Goal: Task Accomplishment & Management: Use online tool/utility

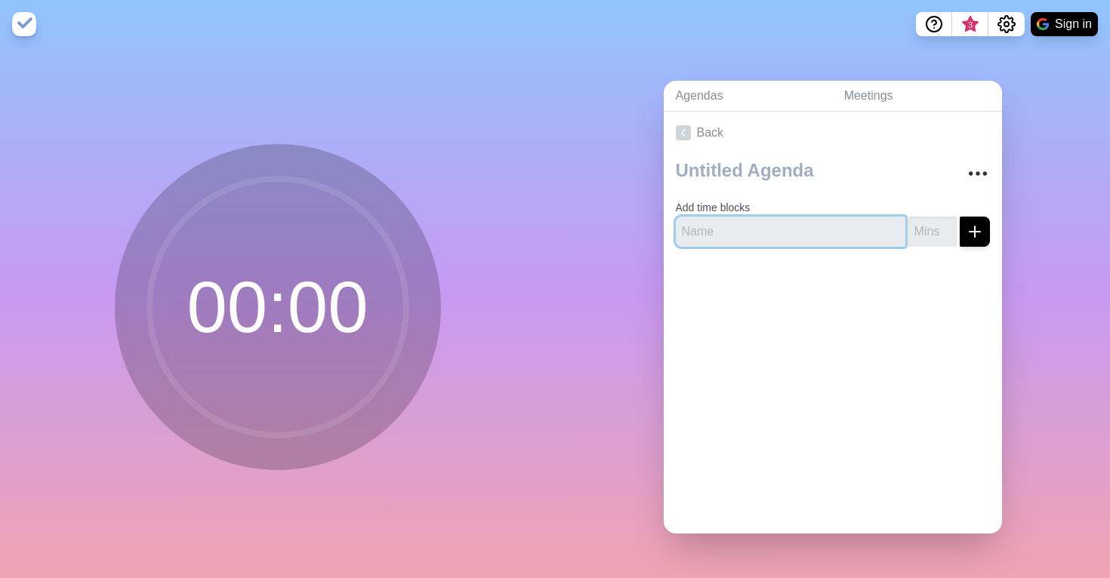
click at [707, 233] on input "text" at bounding box center [791, 232] width 230 height 30
type input "Context"
click at [926, 230] on input "number" at bounding box center [933, 232] width 48 height 30
type input "15"
click at [976, 233] on icon "submit" at bounding box center [975, 232] width 18 height 18
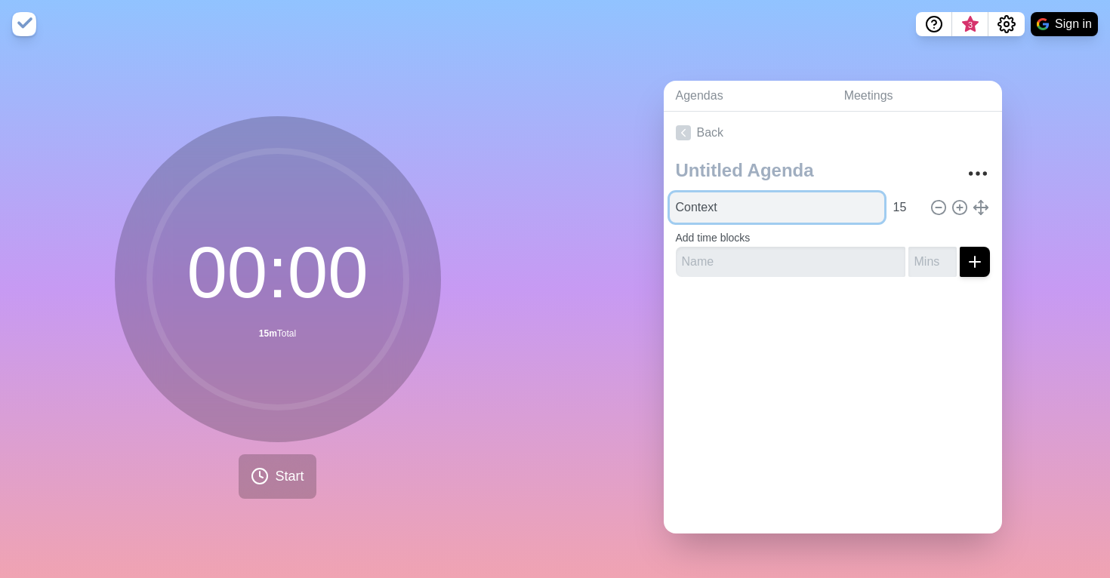
click at [733, 205] on input "Context" at bounding box center [777, 208] width 214 height 30
type input "Context (Slide 2-8)"
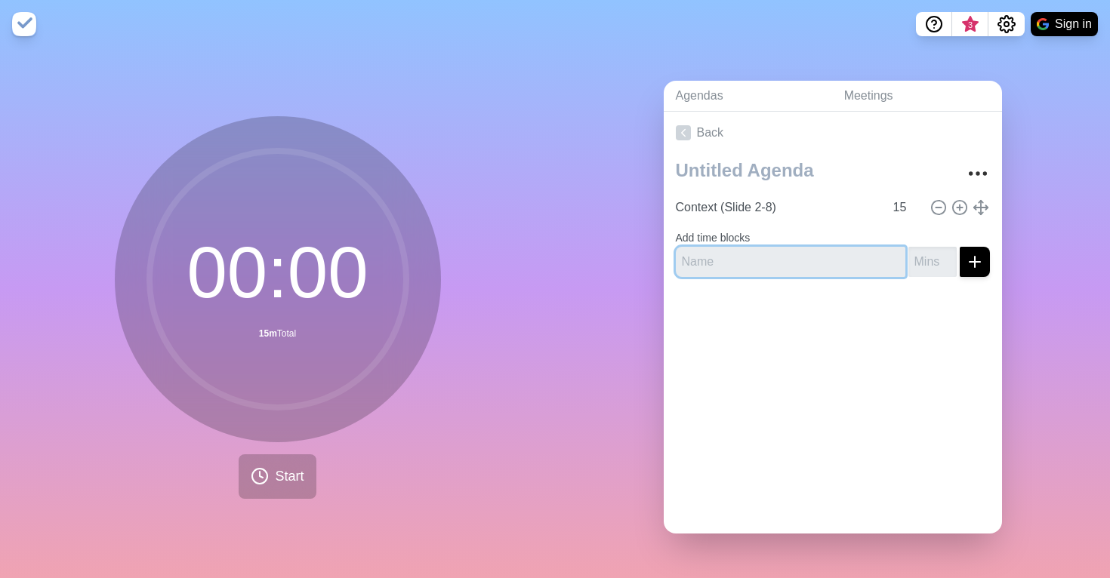
click at [822, 262] on input "text" at bounding box center [791, 262] width 230 height 30
type input "Analytics (Slide 9-11)"
click at [924, 268] on input "number" at bounding box center [933, 262] width 48 height 30
type input "15"
click at [974, 262] on line "submit" at bounding box center [975, 262] width 11 height 0
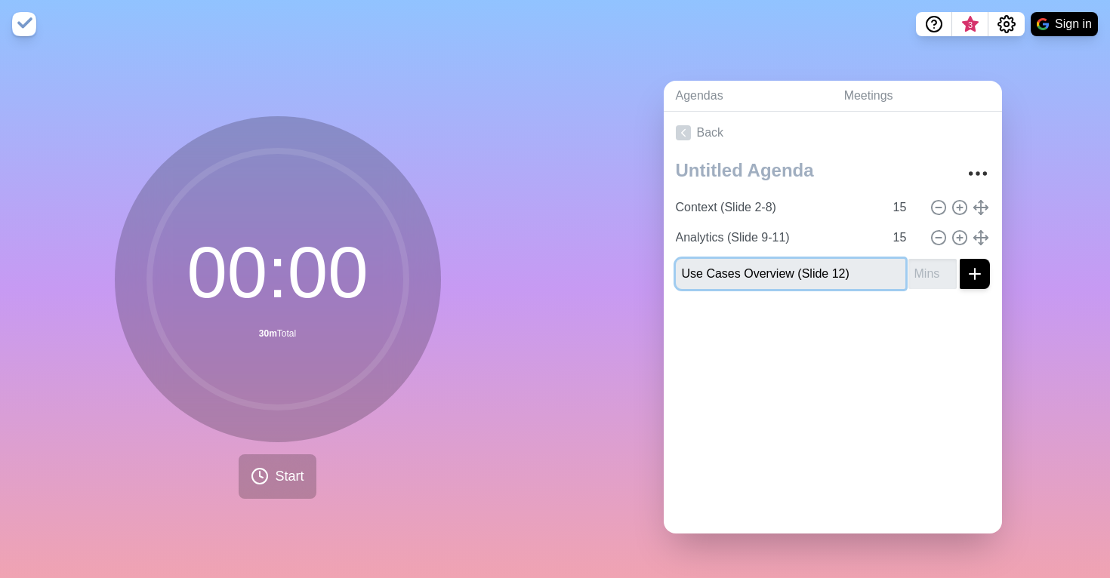
type input "Use Cases Overview (Slide 12)"
click at [942, 264] on input "1" at bounding box center [933, 274] width 48 height 30
type input "10"
click at [977, 270] on icon "submit" at bounding box center [975, 274] width 18 height 18
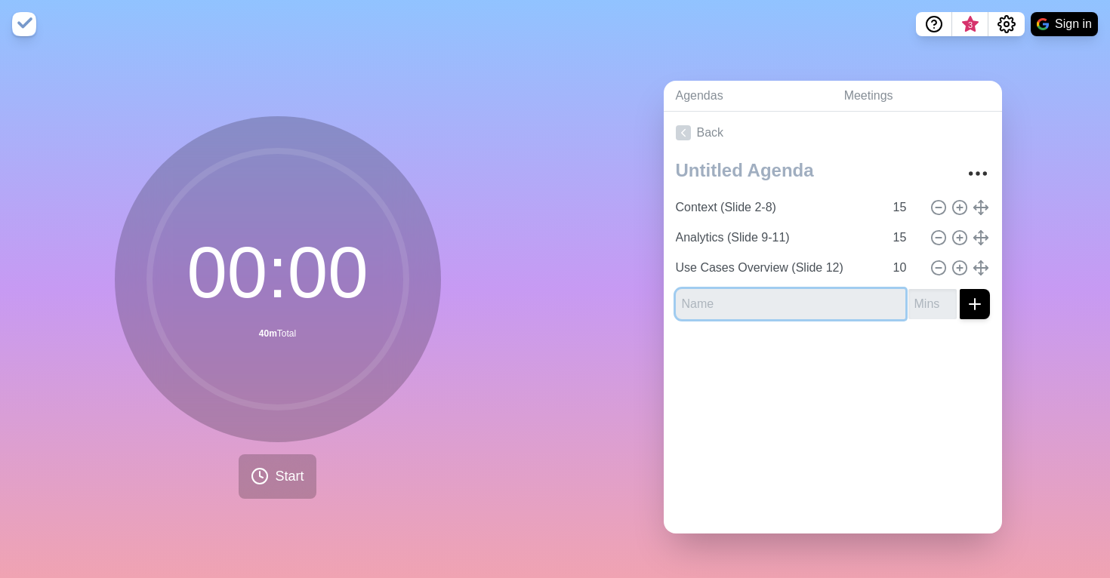
click at [754, 307] on input "text" at bounding box center [791, 304] width 230 height 30
type input "Use Case 1by1 Conversation - 1"
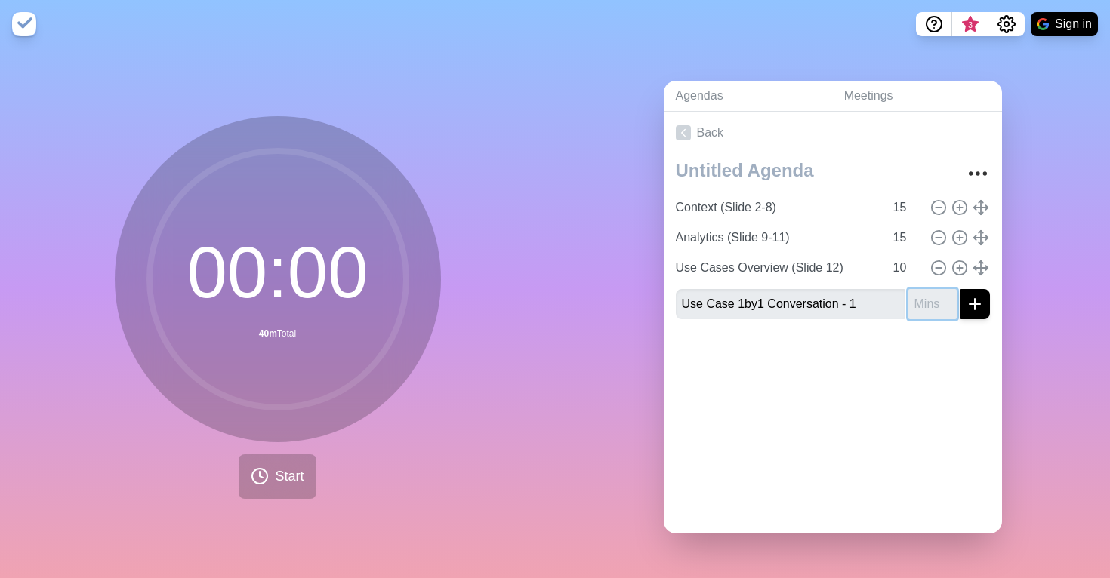
click at [923, 305] on input "number" at bounding box center [933, 304] width 48 height 30
type input "9"
click at [980, 307] on icon "submit" at bounding box center [975, 304] width 18 height 18
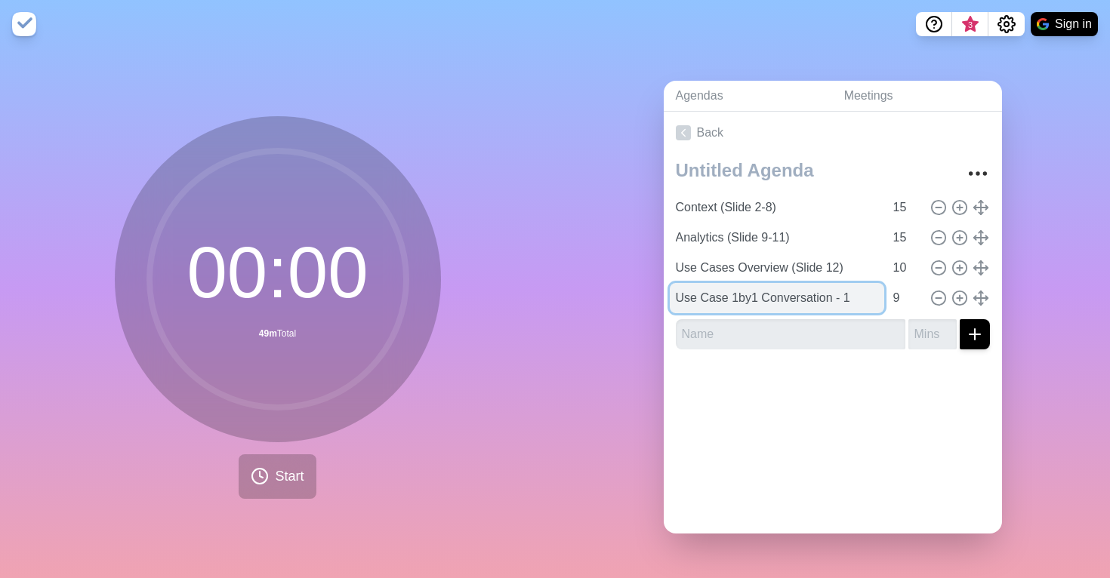
click at [811, 302] on input "Use Case 1by1 Conversation - 1" at bounding box center [777, 298] width 214 height 30
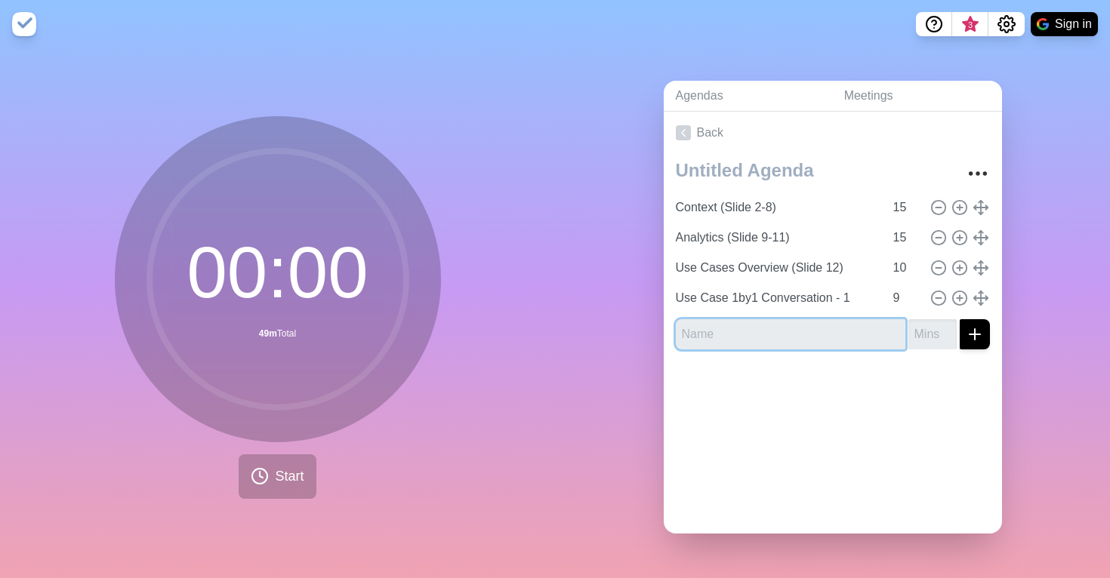
click at [780, 338] on input "text" at bounding box center [791, 334] width 230 height 30
paste input "Use Case 1by1 Conversation - 1"
type input "Use Case 1by1 Conversation - 1"
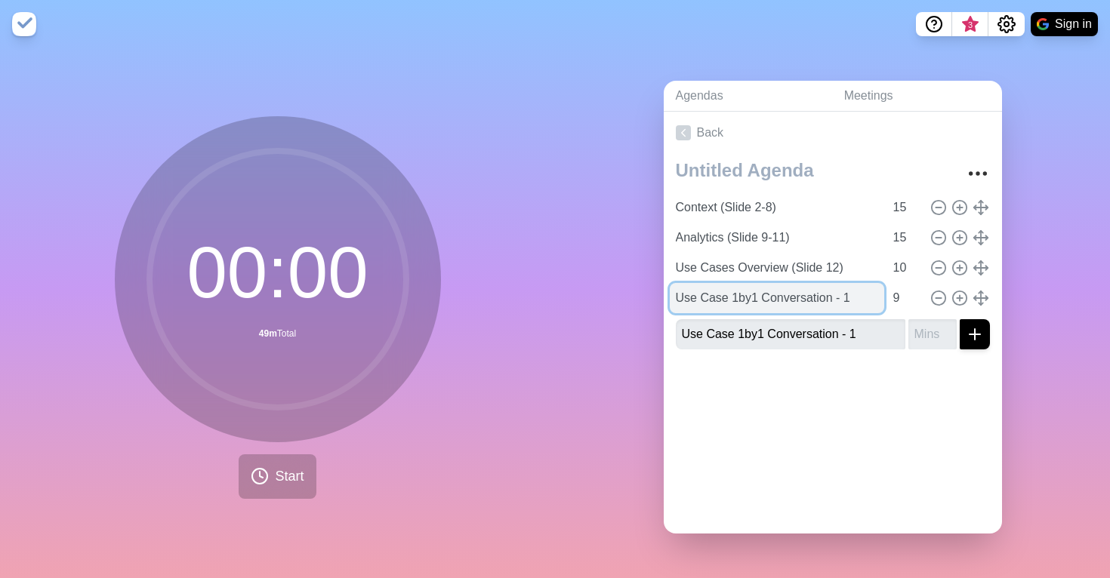
click at [840, 293] on input "Use Case 1by1 Conversation - 1" at bounding box center [777, 298] width 214 height 30
click at [860, 297] on input "Use Case 1by1 Conversation - 1" at bounding box center [777, 298] width 214 height 30
click at [822, 292] on input "Use Case 1by1 Conversation - 1 (Slide 13)" at bounding box center [777, 298] width 214 height 30
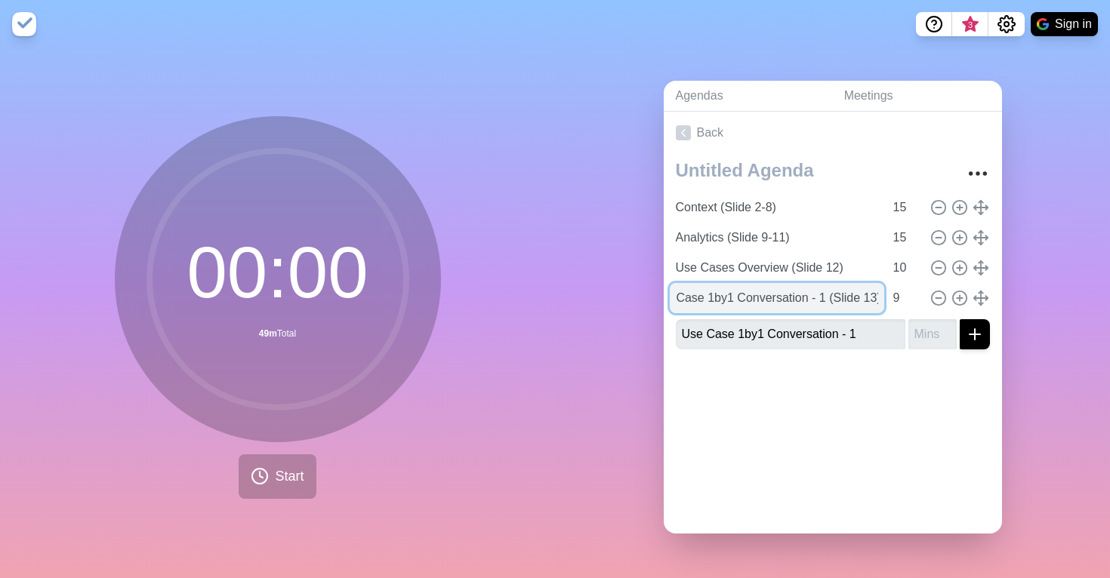
click at [822, 292] on input "Use Case 1by1 Conversation - 1 (Slide 13)" at bounding box center [777, 298] width 214 height 30
type input "Use Case 1by1 Conversation - 1 (Slide 13)"
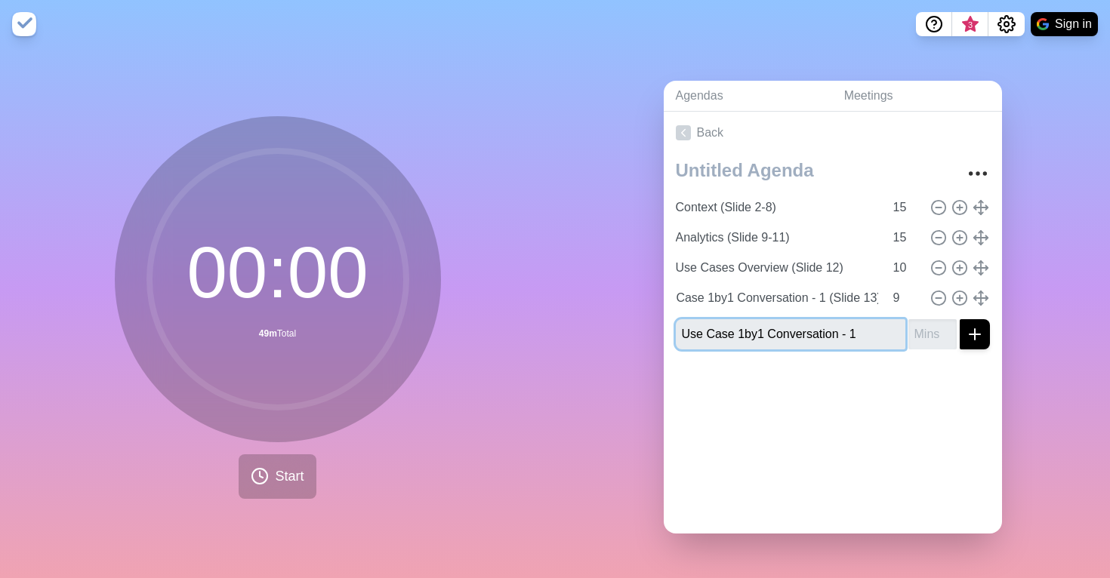
click at [839, 320] on input "Use Case 1by1 Conversation - 1" at bounding box center [791, 334] width 230 height 30
paste input "(Slide 13)"
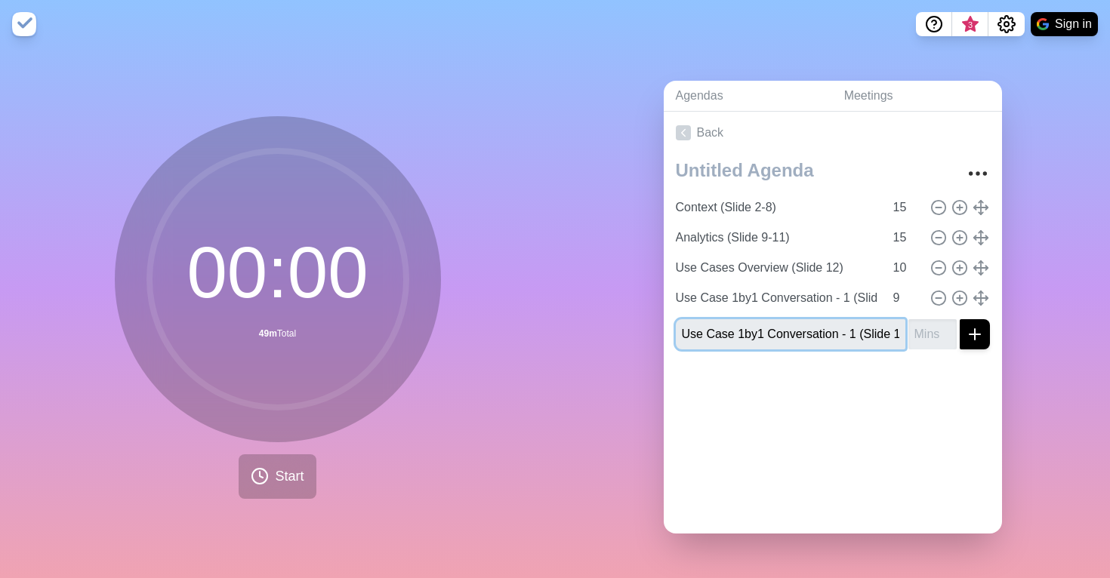
scroll to position [0, 9]
click at [843, 332] on input "Use Case 1by1 Conversation - 1 (Slide 13)" at bounding box center [791, 334] width 230 height 30
drag, startPoint x: 878, startPoint y: 337, endPoint x: 933, endPoint y: 337, distance: 55.1
click at [934, 337] on div "Use Case 1by1 Conversation - 2 (Slide 13)" at bounding box center [833, 334] width 314 height 30
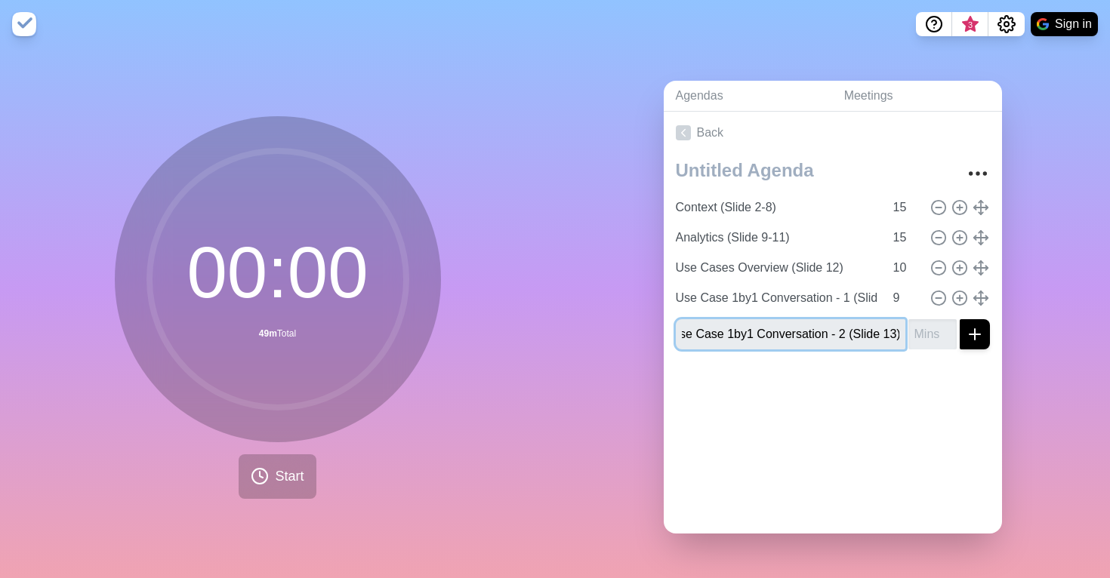
click at [894, 334] on input "Use Case 1by1 Conversation - 2 (Slide 13)" at bounding box center [791, 334] width 230 height 30
type input "Use Case 1by1 Conversation - 2 (Slide 14)"
click at [939, 336] on input "number" at bounding box center [933, 334] width 48 height 30
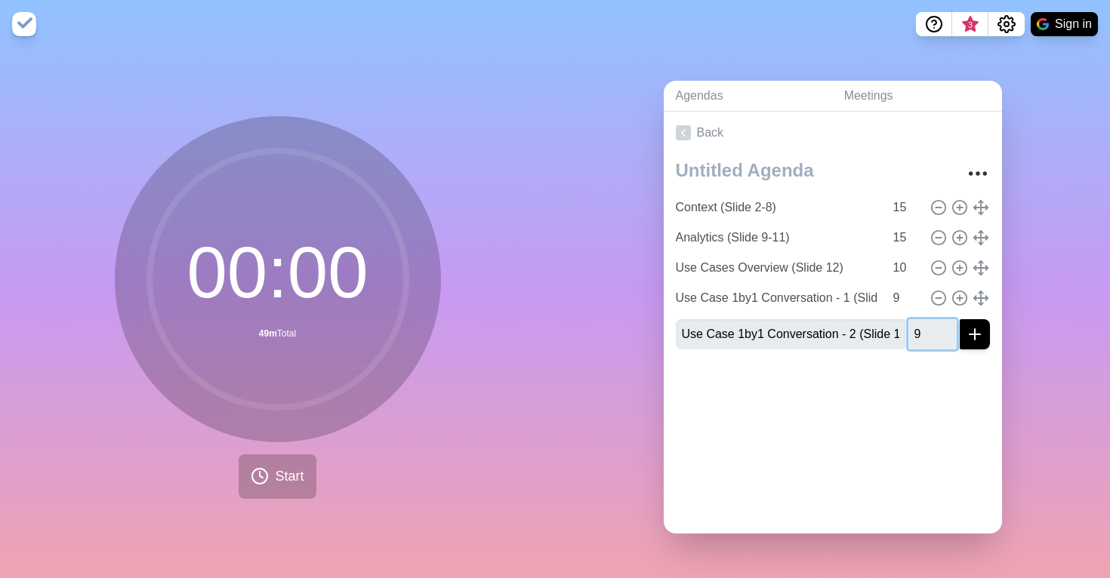
type input "9"
click at [967, 344] on button "submit" at bounding box center [975, 334] width 30 height 30
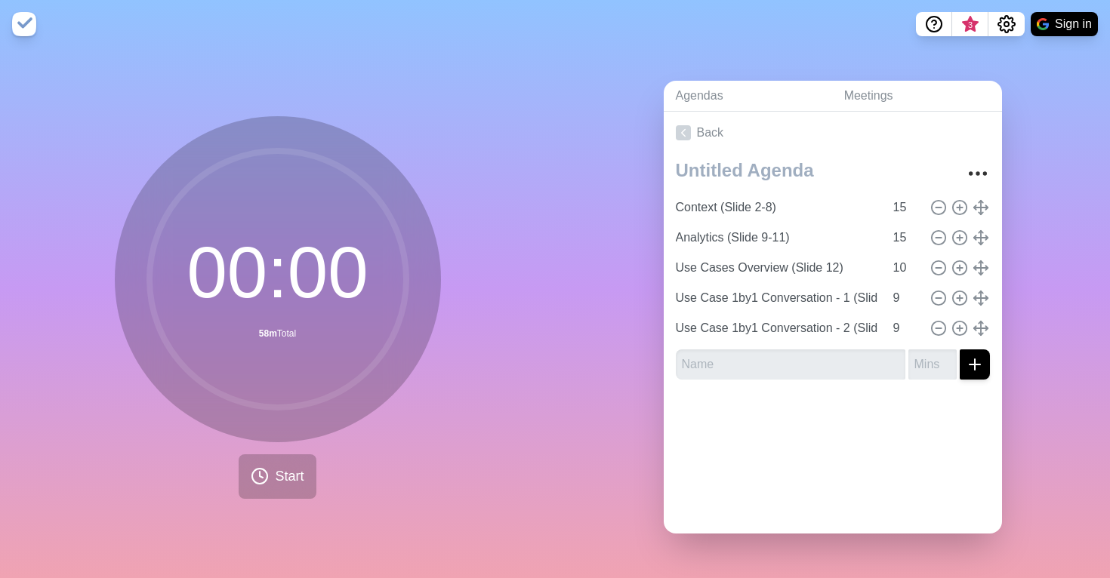
click at [665, 333] on div "Context (Slide 2-8) 15 Analytics (Slide 9-11) 15 Use Cases Overview (Slide 12) …" at bounding box center [833, 273] width 338 height 238
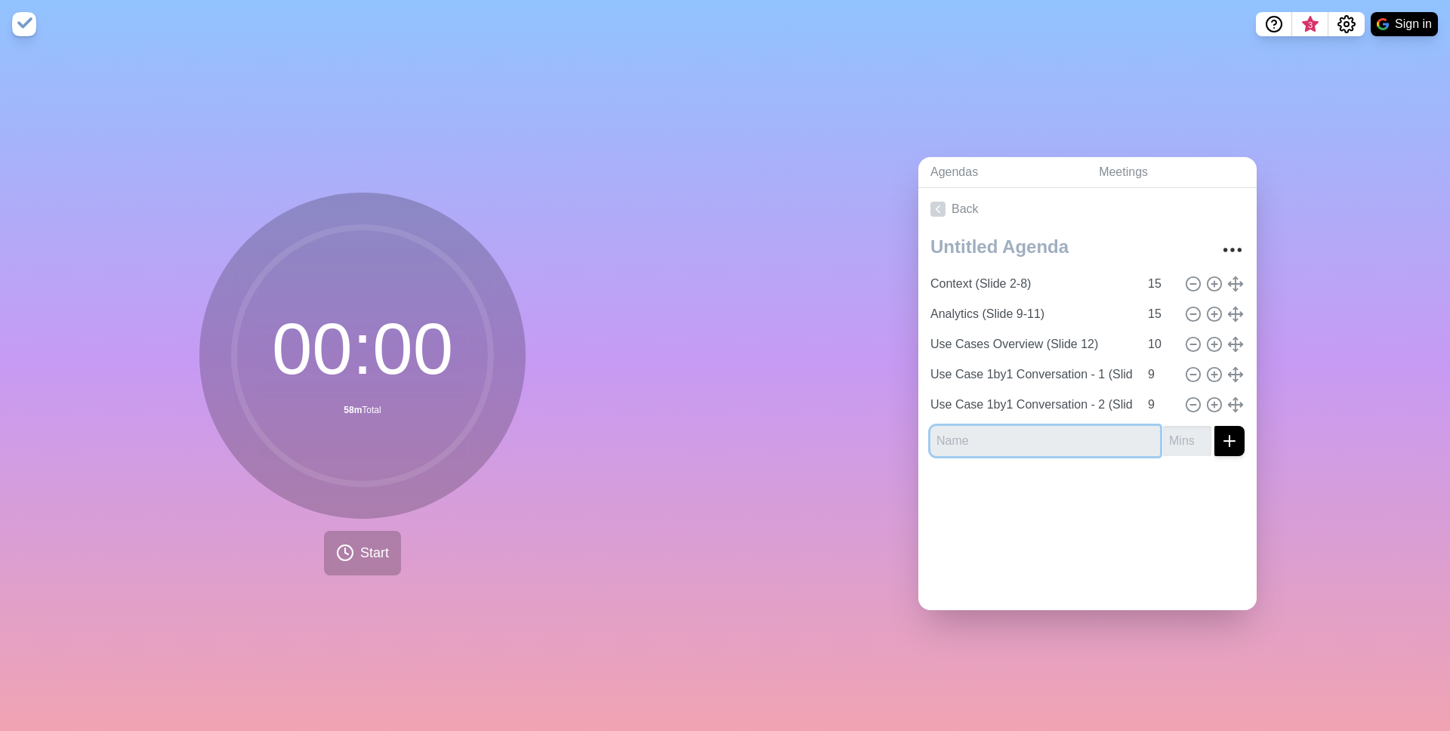
click at [1042, 445] on input "text" at bounding box center [1045, 441] width 230 height 30
paste input "Use Case 1by1 Conversation - 1 (Slide 13)"
click at [1098, 443] on input "Use Case 1by1 Conversation - 1 (Slide 13)" at bounding box center [1045, 441] width 230 height 30
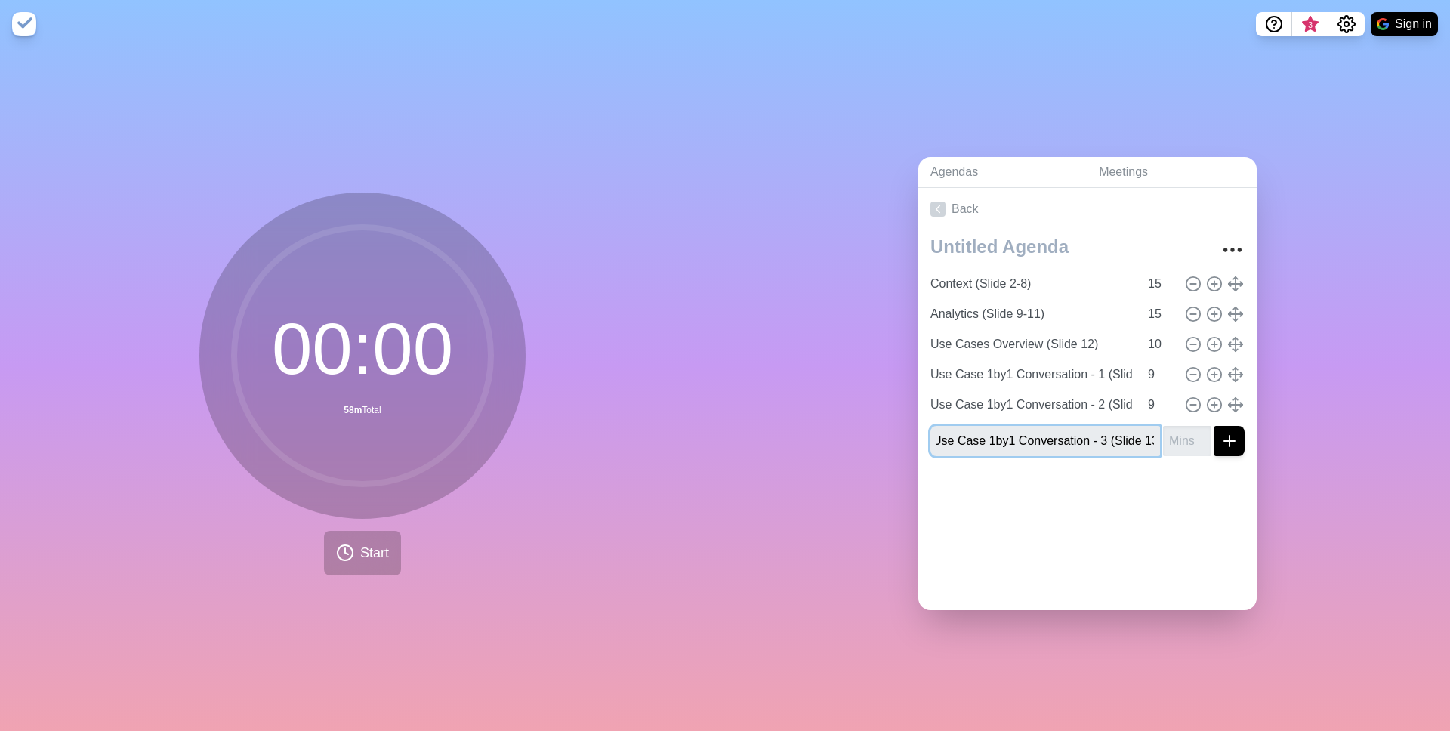
click at [1109, 440] on input "Use Case 1by1 Conversation - 3 (Slide 13)" at bounding box center [1045, 441] width 230 height 30
type input "Use Case 1by1 Conversation - 3 (Slide 15)"
type input "-1"
click at [1109, 446] on input "-1" at bounding box center [1187, 441] width 48 height 30
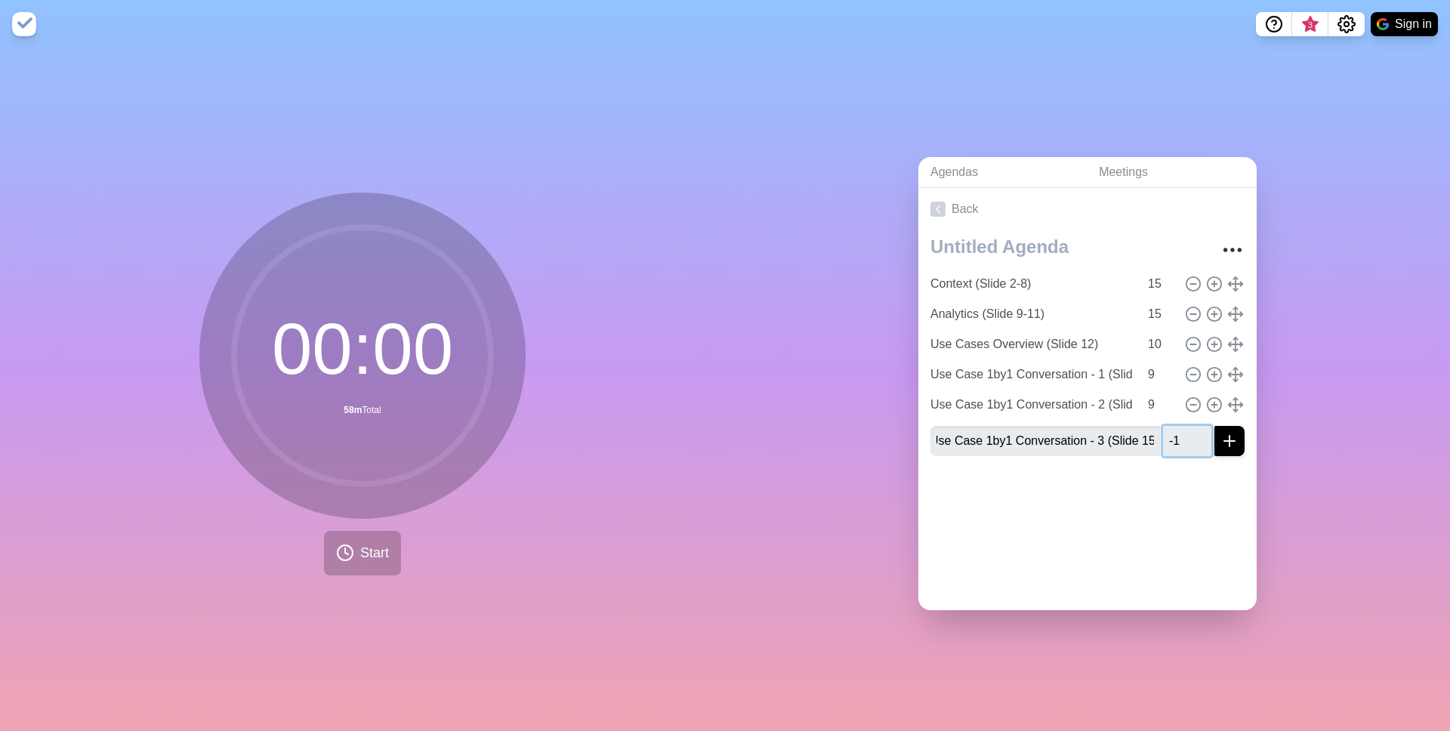
scroll to position [0, 0]
click at [1109, 446] on input "-1" at bounding box center [1187, 441] width 48 height 30
type input "0"
type input "9"
click at [1109, 443] on icon "submit" at bounding box center [1229, 441] width 18 height 18
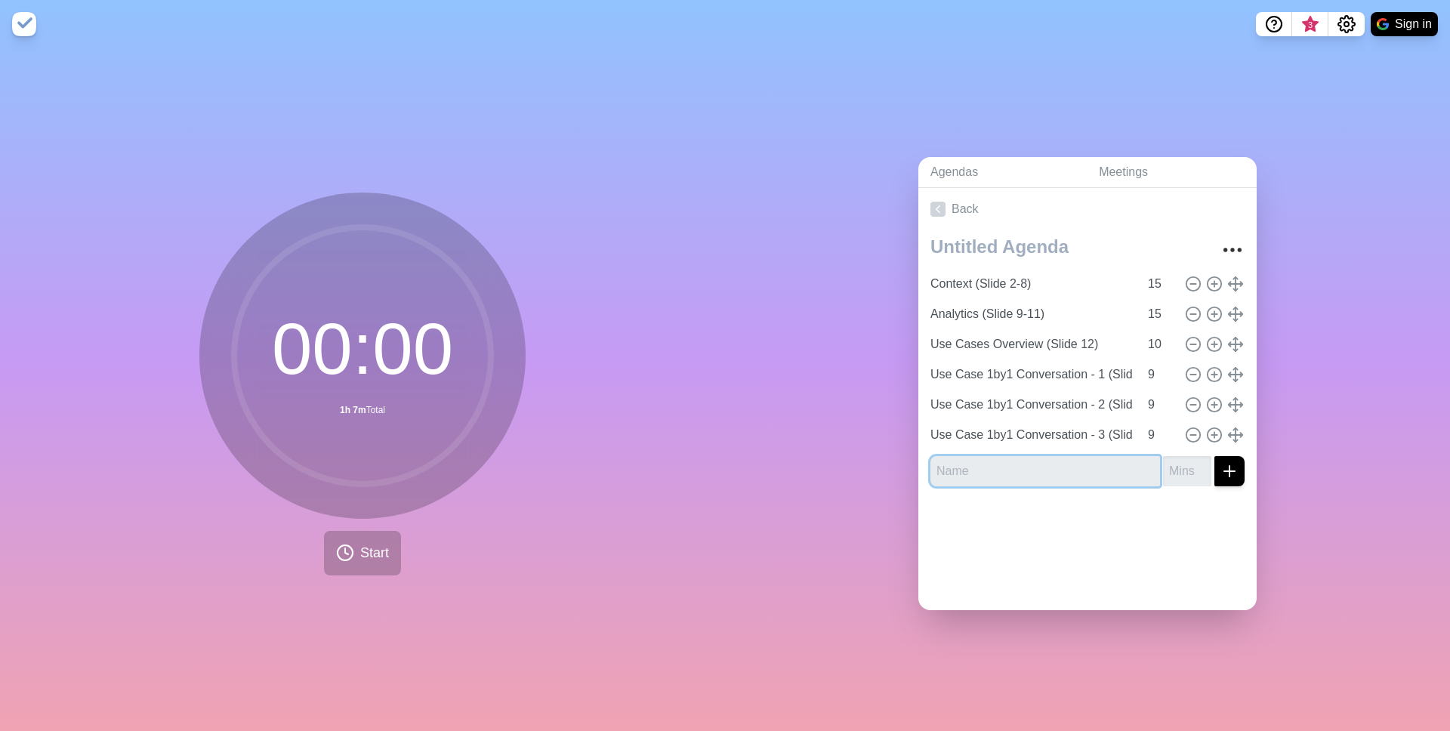
paste input "Use Case 1by1 Conversation - 1 (Slide 13)"
click at [1099, 468] on input "Use Case 1by1 Conversation - 1 (Slide 13)" at bounding box center [1045, 471] width 230 height 30
click at [1109, 478] on input "Use Case 1by1 Conversation - 4 (Slide 13)" at bounding box center [1045, 471] width 230 height 30
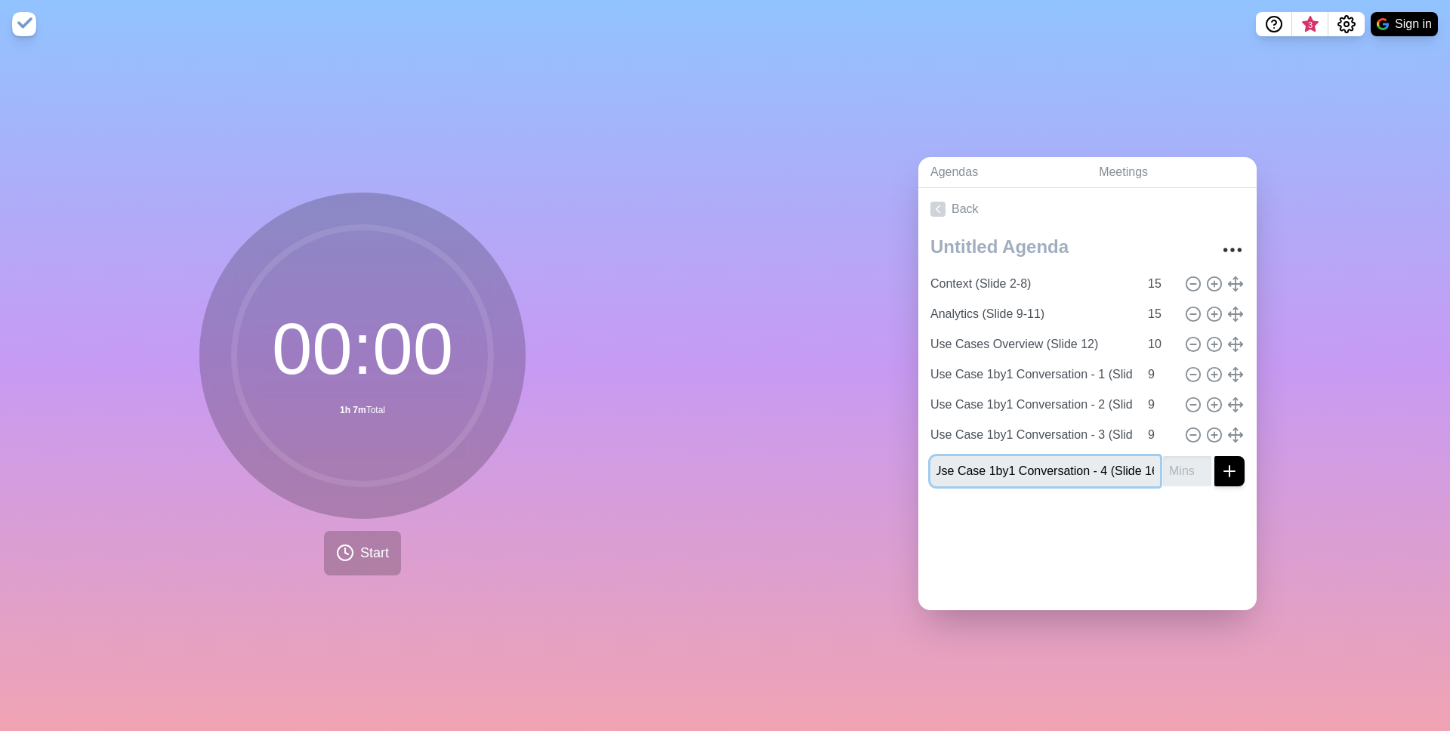
scroll to position [0, 8]
type input "Use Case 1by1 Conversation - 4 (Slide 16)"
click at [1109, 464] on input "number" at bounding box center [1187, 471] width 48 height 30
type input "9"
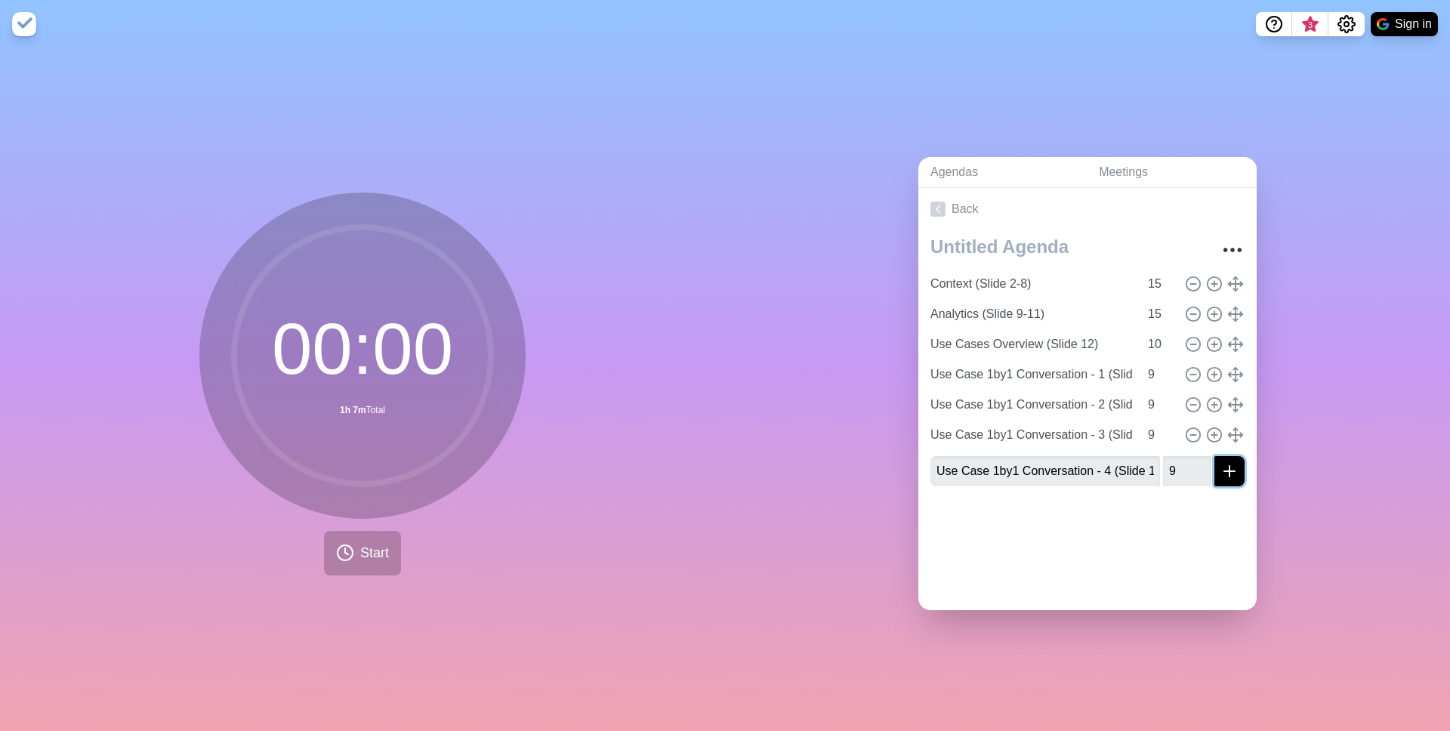
click at [1109, 472] on icon "submit" at bounding box center [1229, 471] width 18 height 18
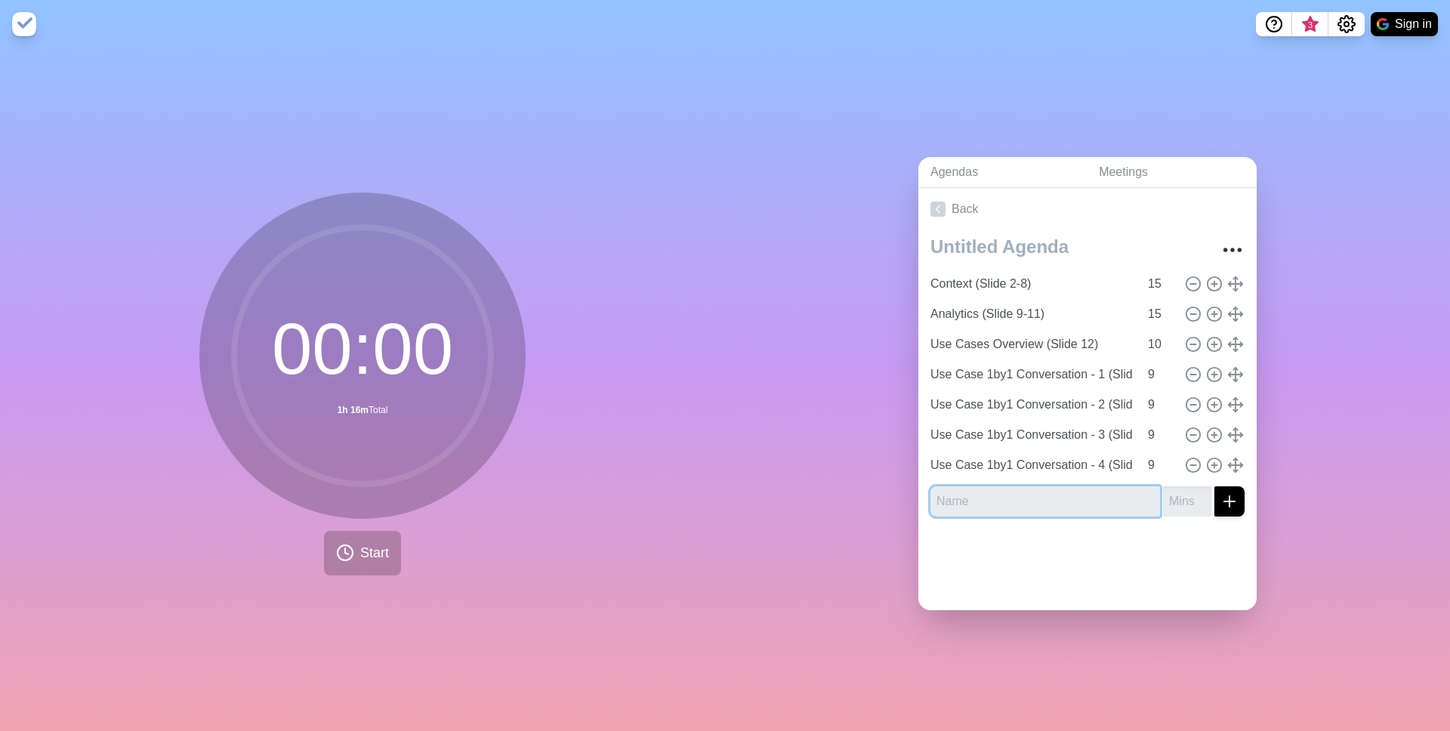
paste input "Use Case 1by1 Conversation - 1 (Slide 13)"
click at [1101, 496] on input "Use Case 1by1 Conversation - 1 (Slide 13)" at bounding box center [1045, 501] width 230 height 30
type input "Use Case 1by1 Conversation - 5 (Slide 17)"
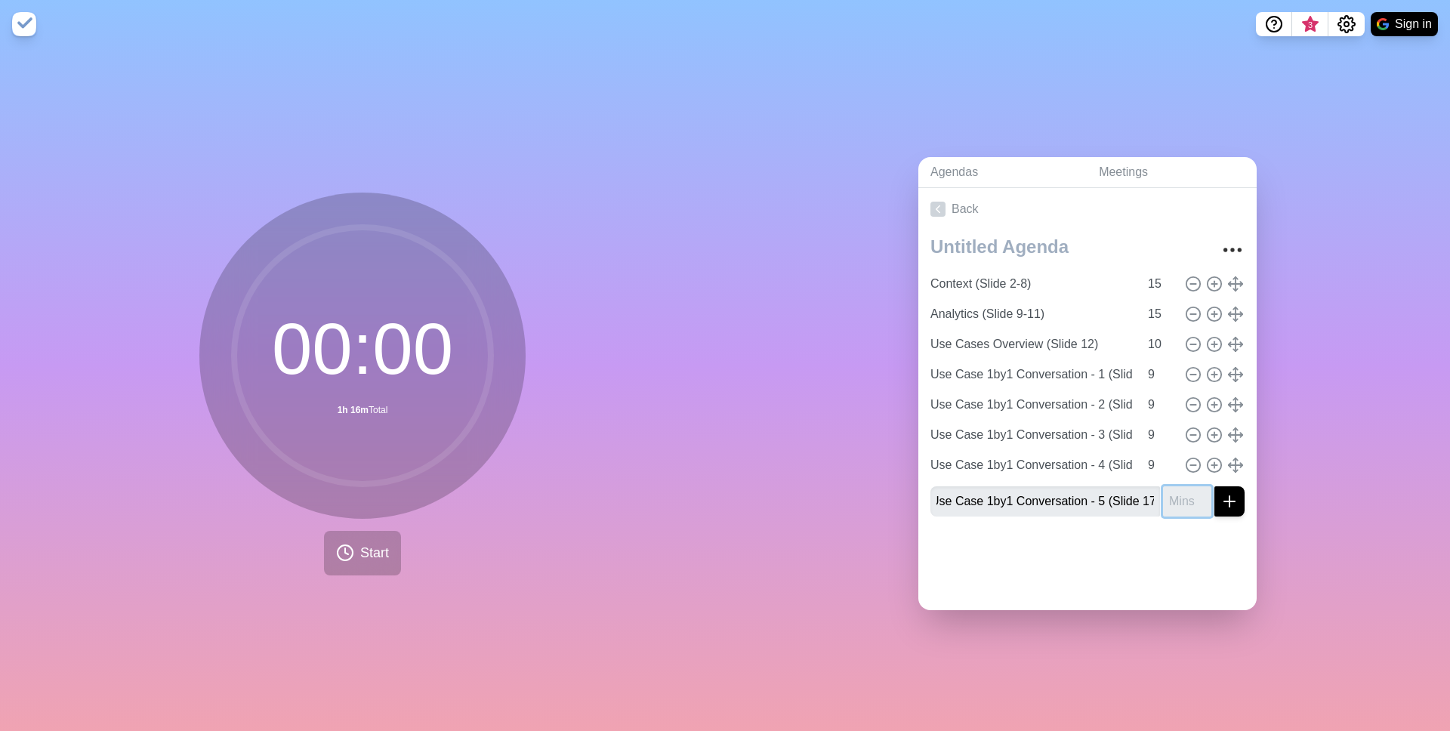
click at [1109, 501] on input "number" at bounding box center [1187, 501] width 48 height 30
type input "9"
click at [1109, 495] on icon "submit" at bounding box center [1229, 501] width 18 height 18
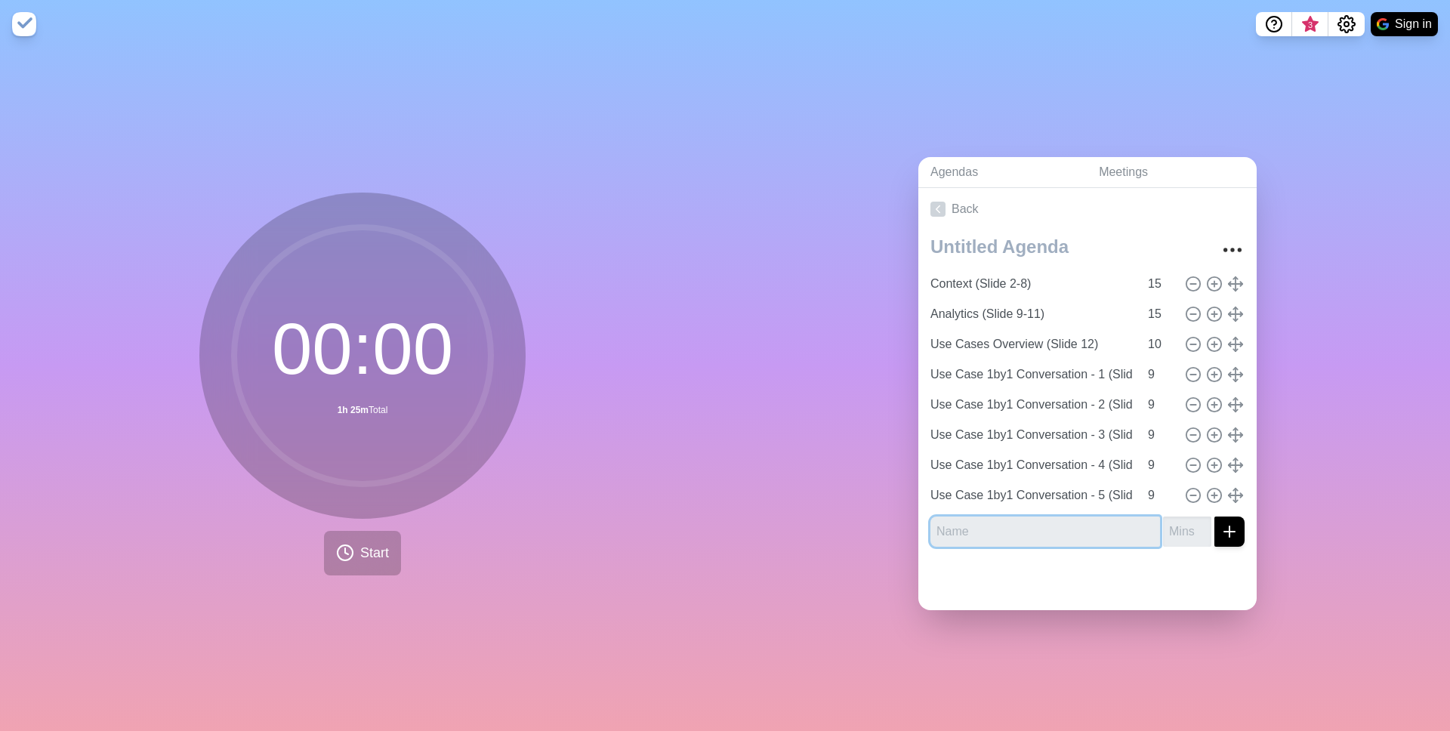
click at [992, 517] on input "text" at bounding box center [1045, 532] width 230 height 30
type input "Ranking (Slide 18)"
click at [1109, 533] on input "number" at bounding box center [1187, 532] width 48 height 30
type input "5"
click at [1109, 532] on icon "submit" at bounding box center [1229, 532] width 18 height 18
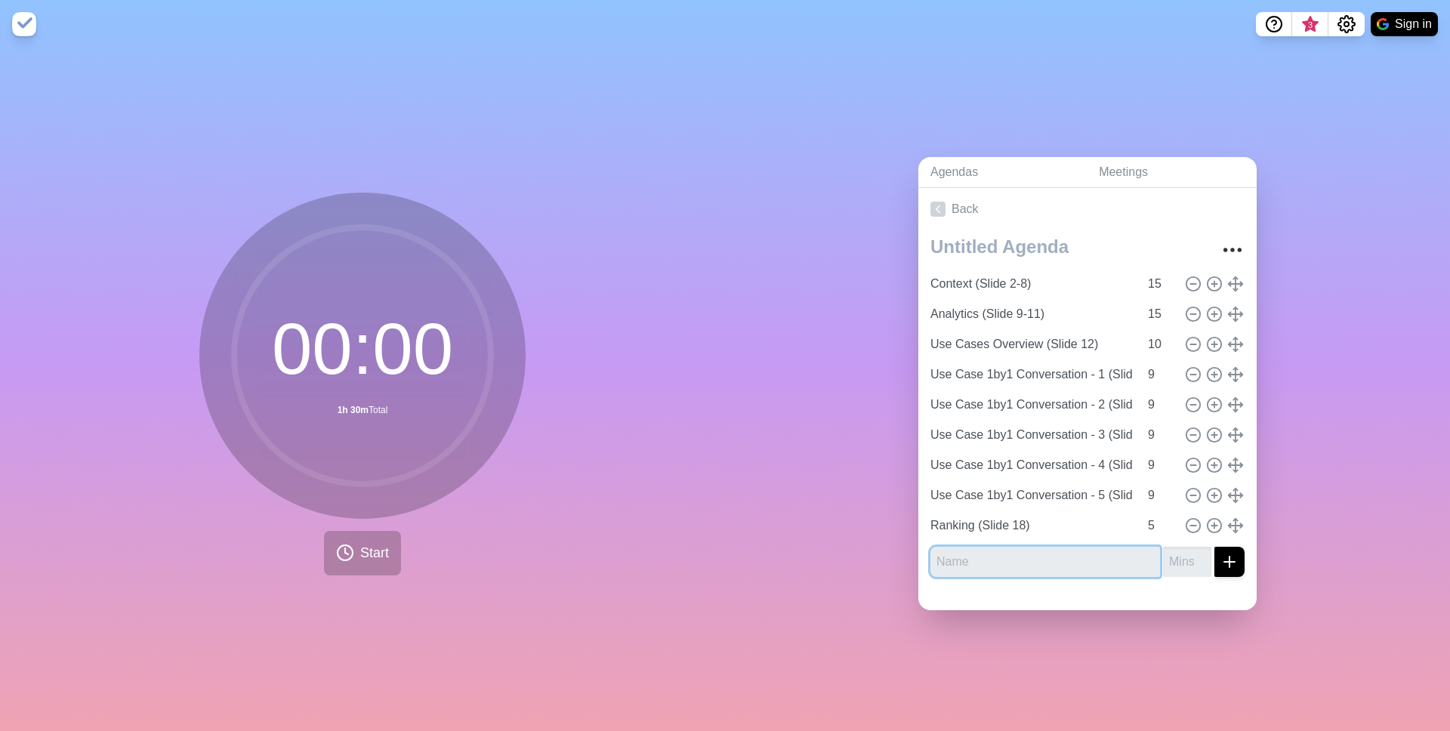
click at [980, 564] on input "text" at bounding box center [1045, 562] width 230 height 30
type input "Mapping (Slide 19-20)"
click at [1109, 557] on input "number" at bounding box center [1187, 562] width 48 height 30
type input "30"
click at [1109, 563] on icon "submit" at bounding box center [1229, 562] width 18 height 18
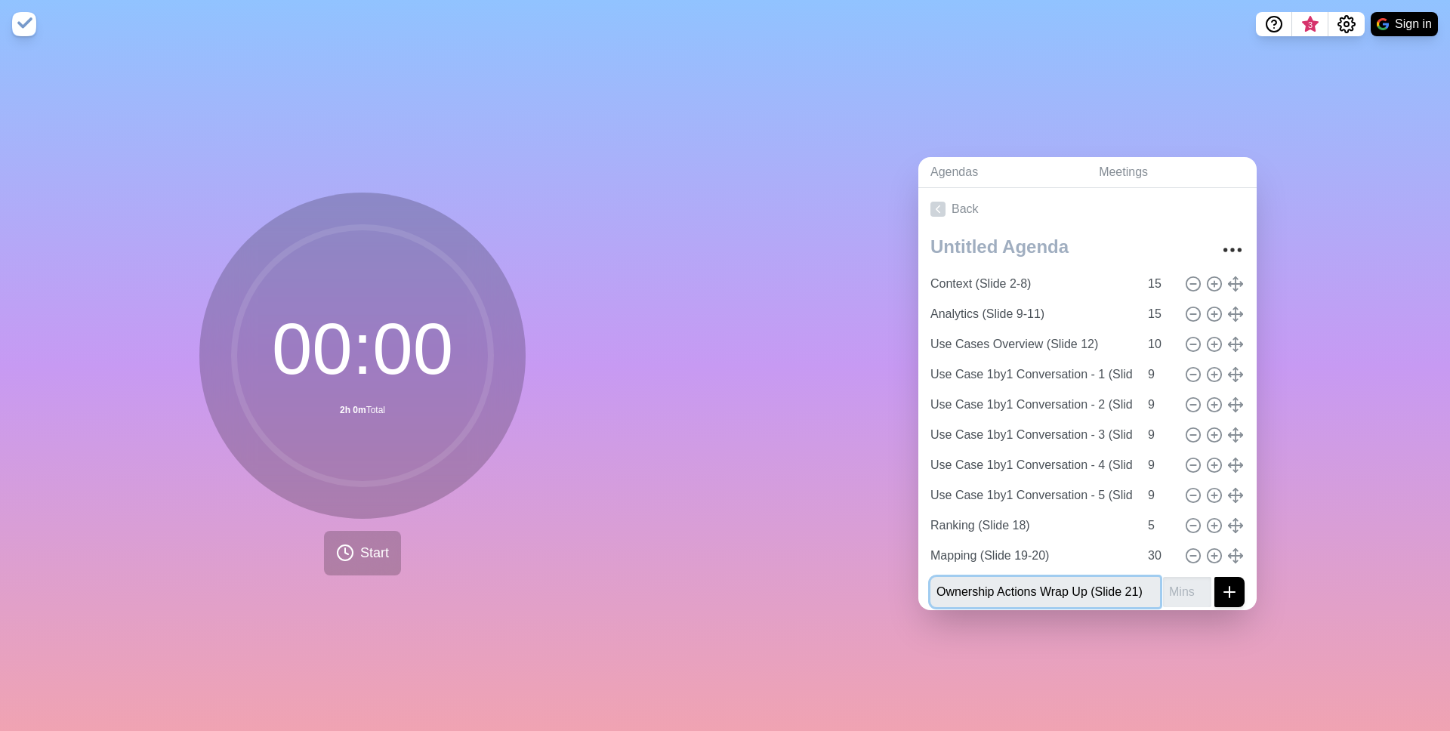
type input "Ownership Actions Wrap Up (Slide 21)"
click at [1109, 578] on input "number" at bounding box center [1187, 592] width 48 height 30
type input "5"
click at [1109, 578] on icon "submit" at bounding box center [1229, 592] width 18 height 18
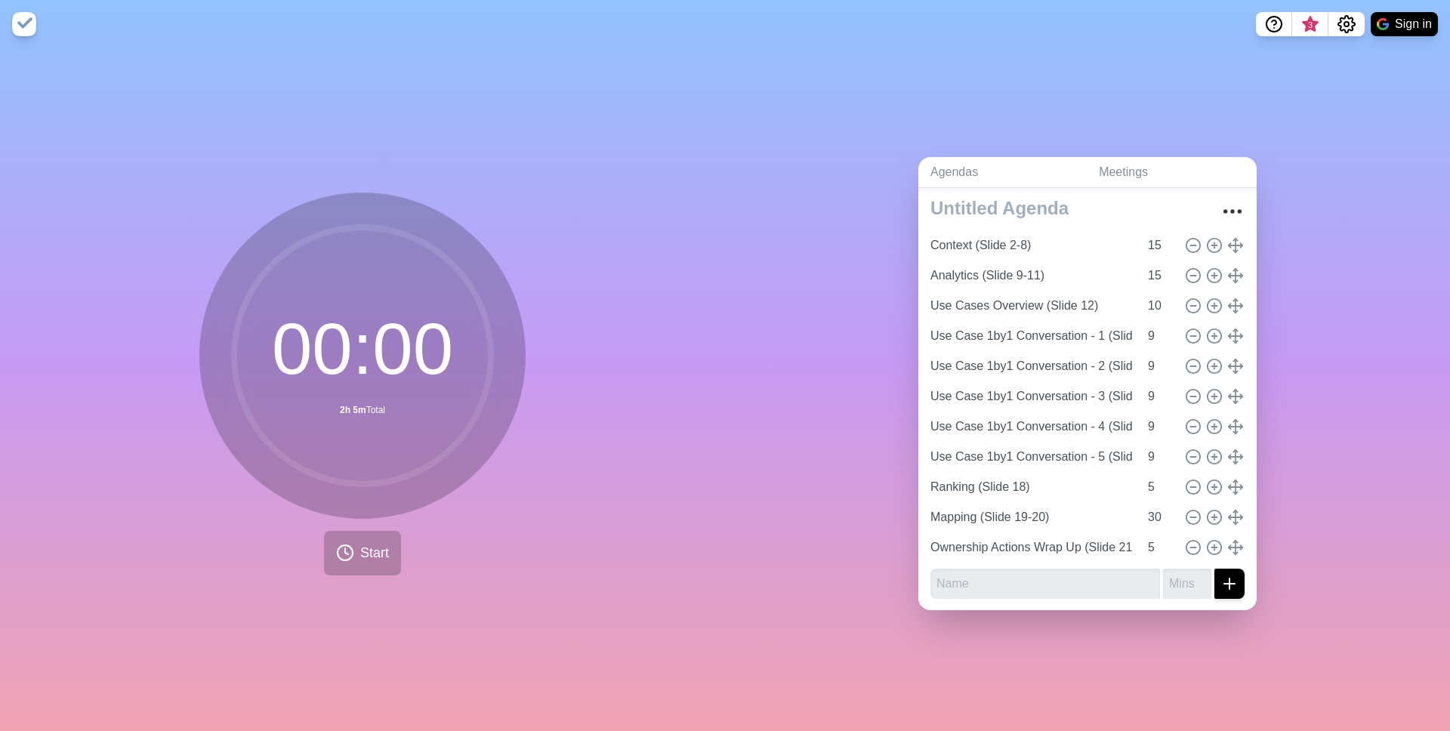
click at [1053, 189] on link "Back" at bounding box center [1087, 171] width 338 height 42
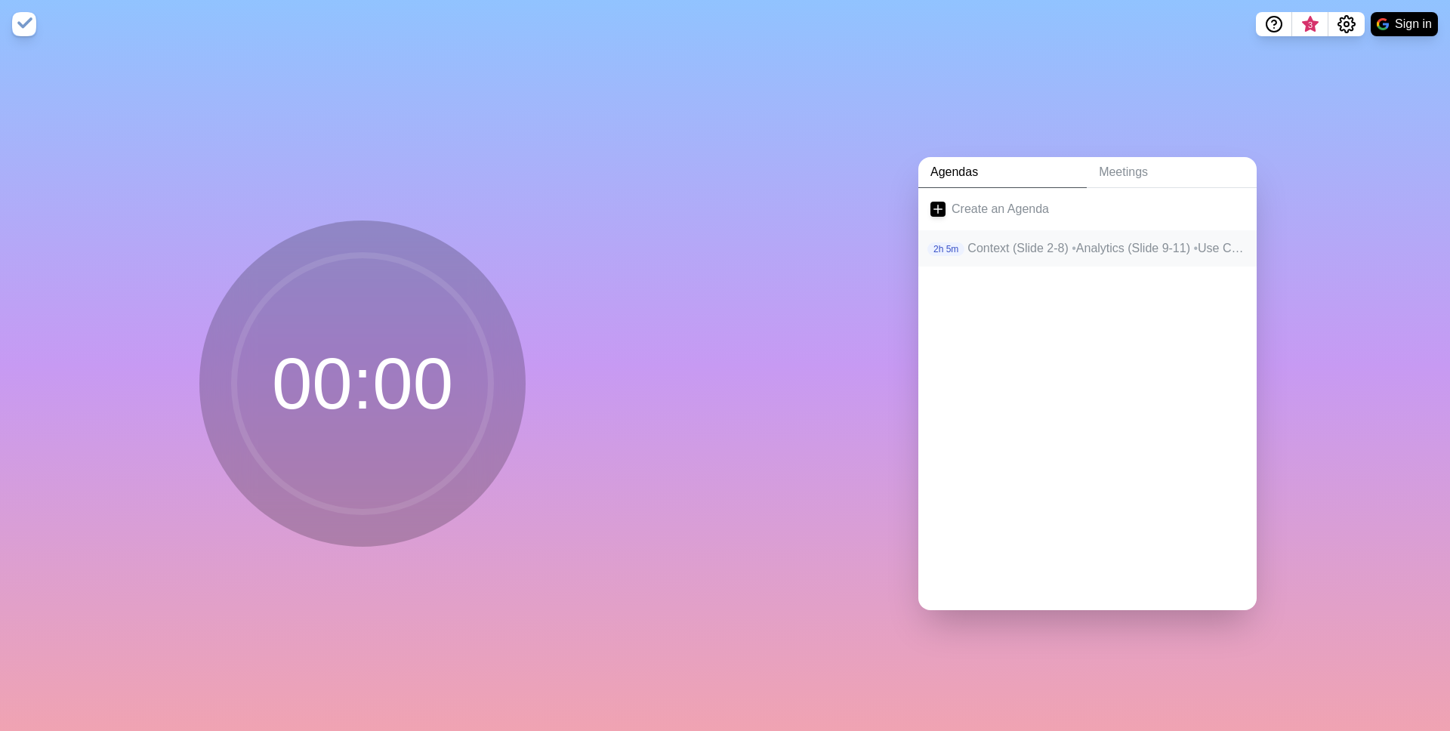
click at [1041, 242] on p "Context (Slide 2-8) • Analytics (Slide 9-11) • Use Cases Overview (Slide 12) • …" at bounding box center [1105, 248] width 277 height 18
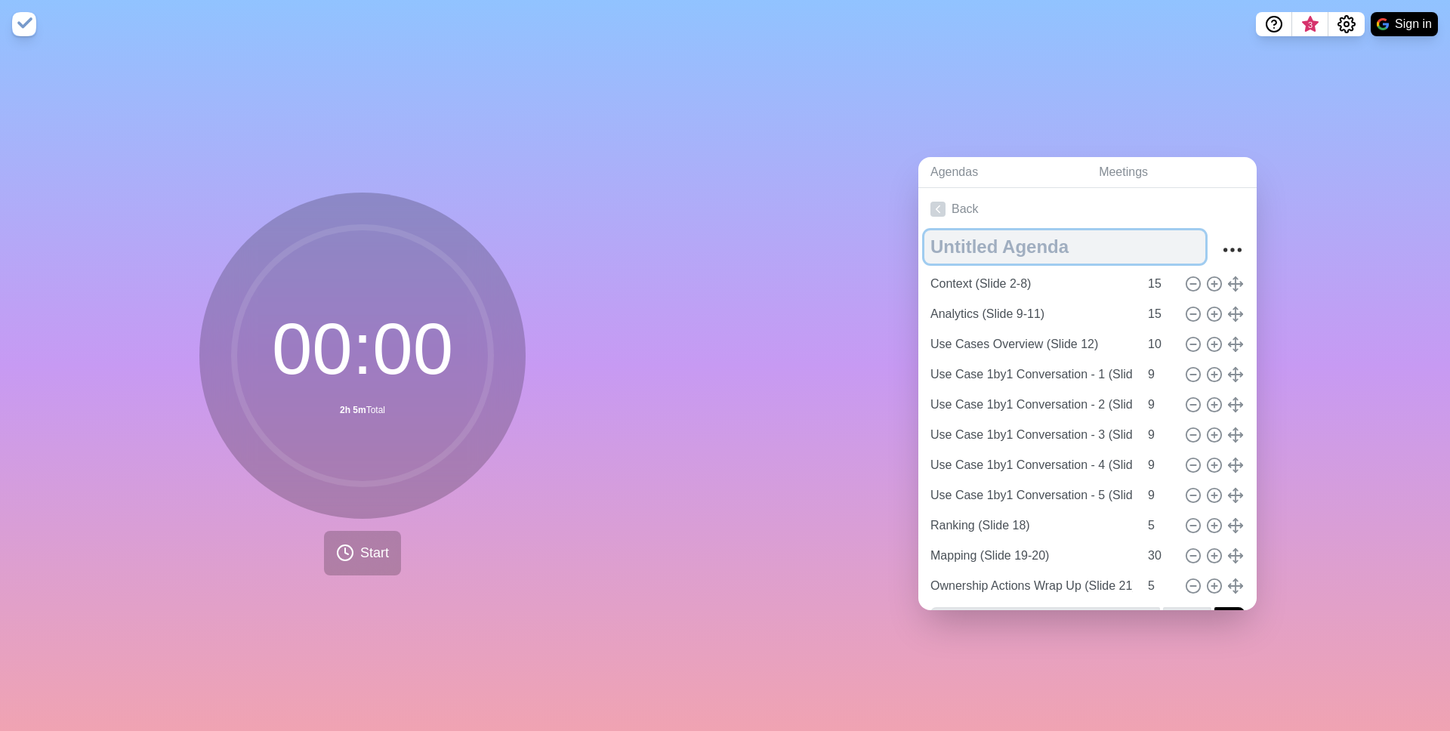
click at [1040, 250] on textarea at bounding box center [1064, 246] width 281 height 33
type textarea "L'Oreal Workshop"
click at [1109, 208] on div "Agendas Meetings Back L'Oreal Workshop Context (Slide 2-8) 15 Analytics (Slide …" at bounding box center [1087, 389] width 725 height 683
click at [1109, 254] on icon "More" at bounding box center [1232, 250] width 24 height 24
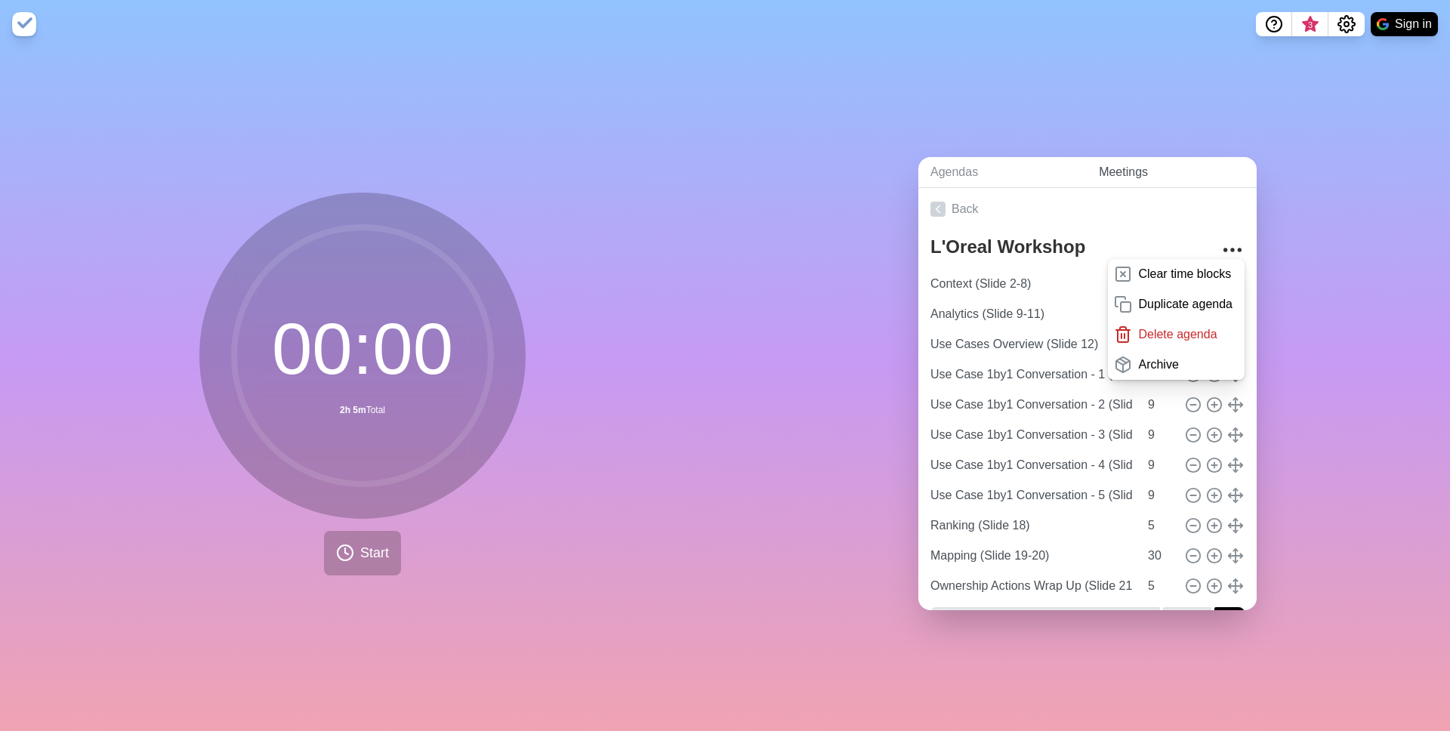
click at [1109, 175] on link "Meetings" at bounding box center [1172, 172] width 170 height 31
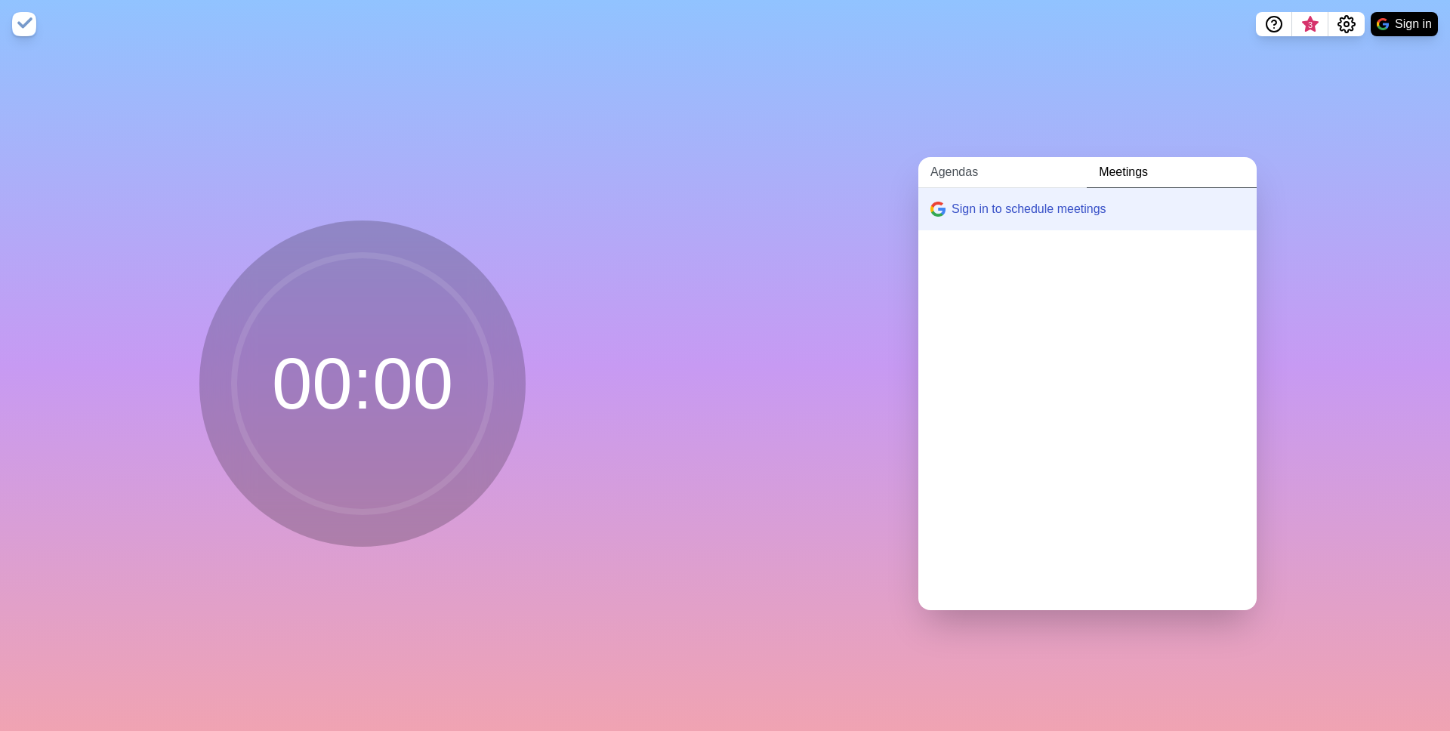
click at [978, 169] on link "Agendas" at bounding box center [1002, 172] width 168 height 31
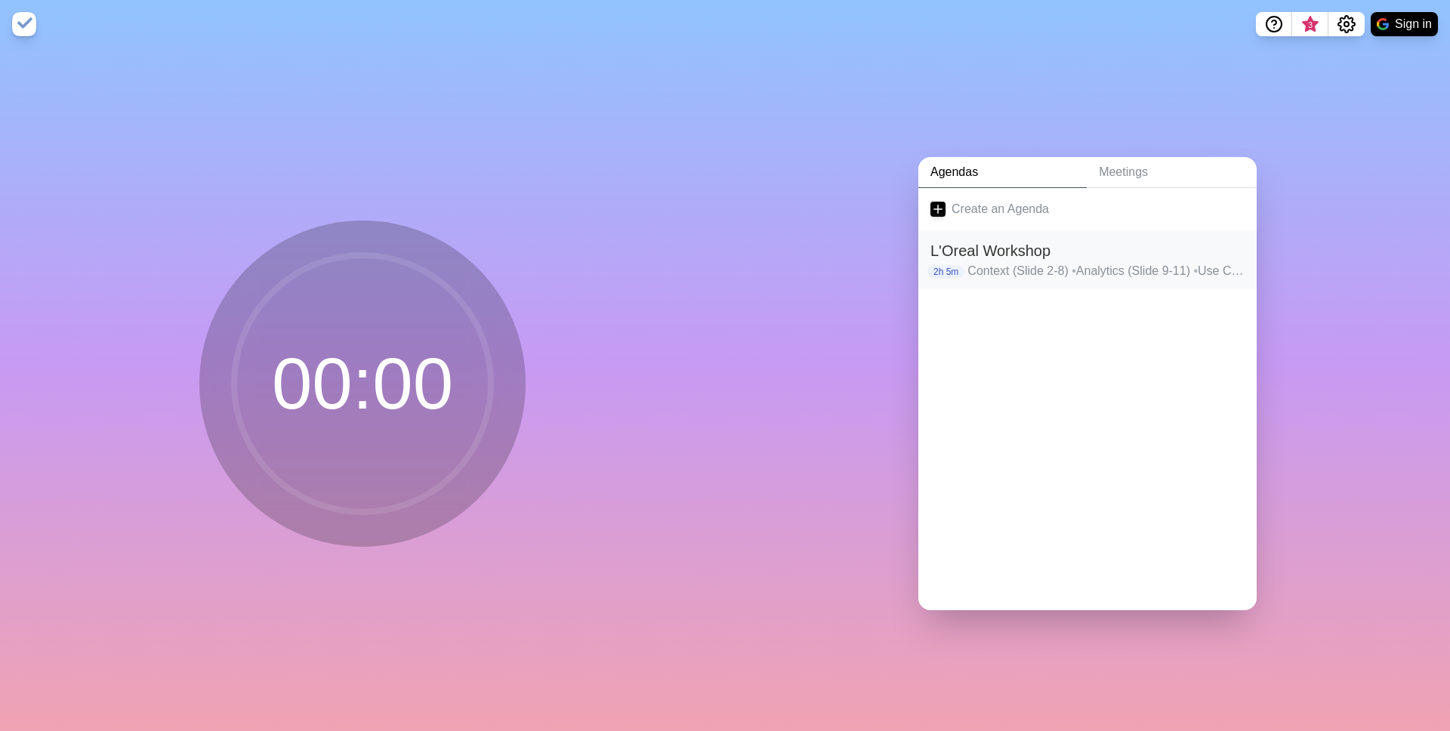
click at [993, 271] on p "Context (Slide 2-8) • Analytics (Slide 9-11) • Use Cases Overview (Slide 12) • …" at bounding box center [1105, 271] width 277 height 18
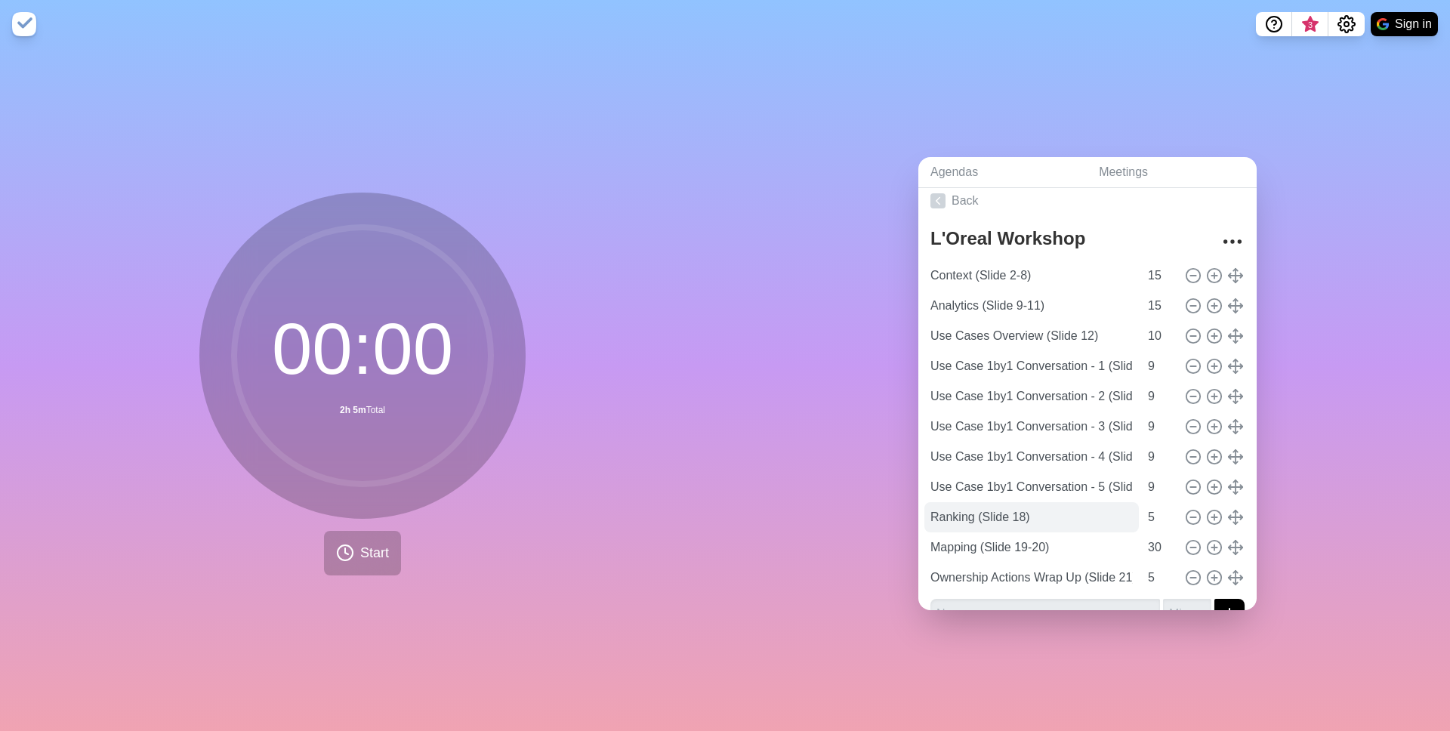
scroll to position [7, 0]
click at [1109, 24] on icon "Settings" at bounding box center [1346, 24] width 18 height 18
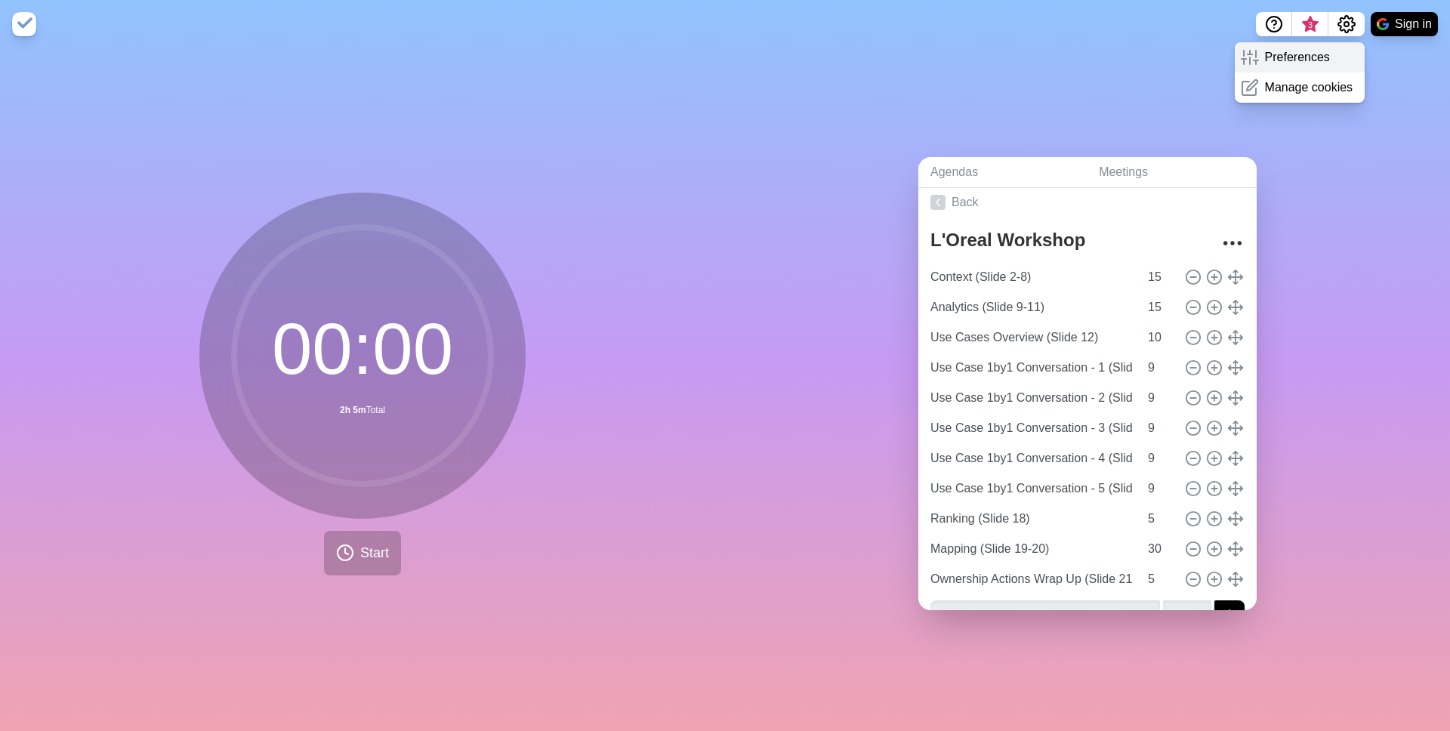
click at [1109, 52] on p "Preferences" at bounding box center [1297, 57] width 65 height 18
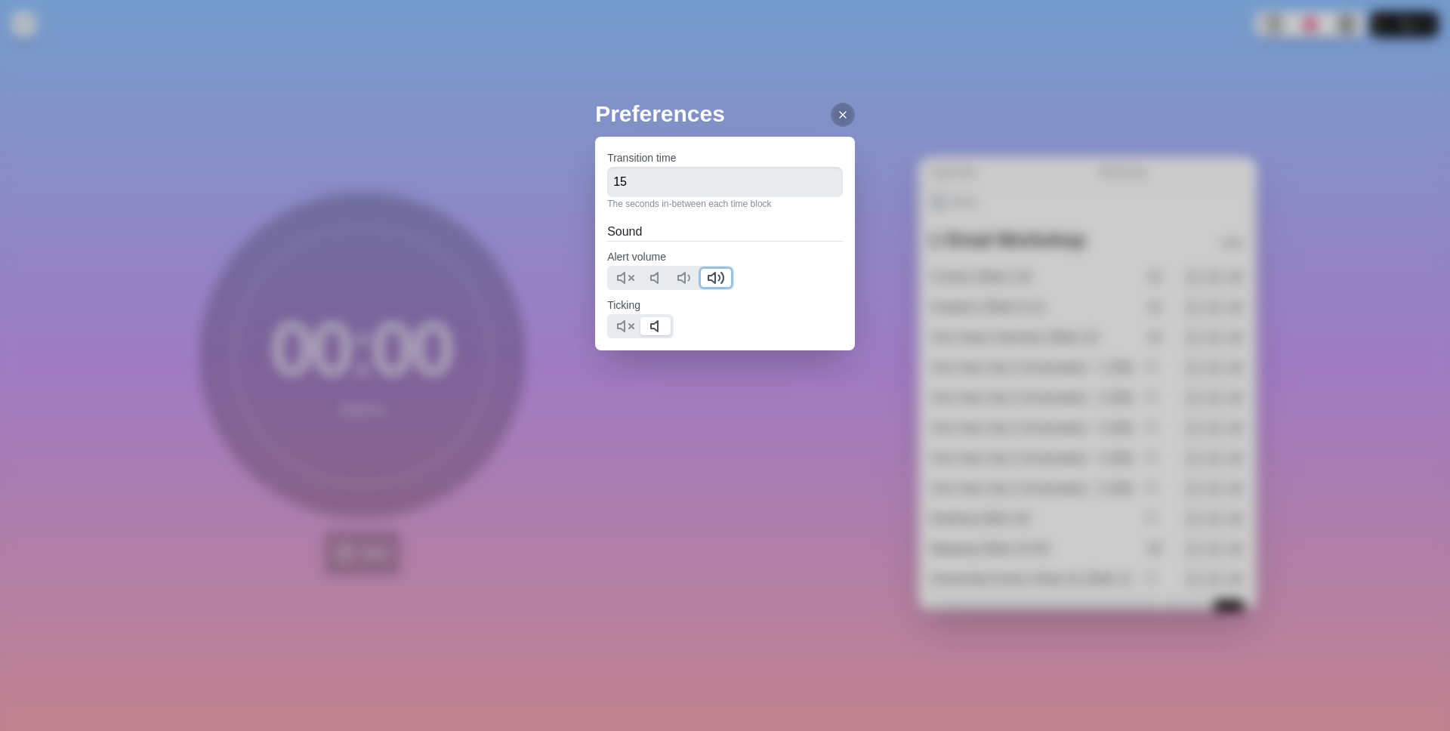
click at [731, 277] on button at bounding box center [716, 278] width 30 height 18
click at [633, 180] on input "15" at bounding box center [725, 182] width 236 height 30
click at [625, 273] on polygon at bounding box center [621, 278] width 7 height 11
click at [655, 277] on button at bounding box center [655, 278] width 30 height 18
click at [685, 277] on polygon at bounding box center [681, 278] width 7 height 11
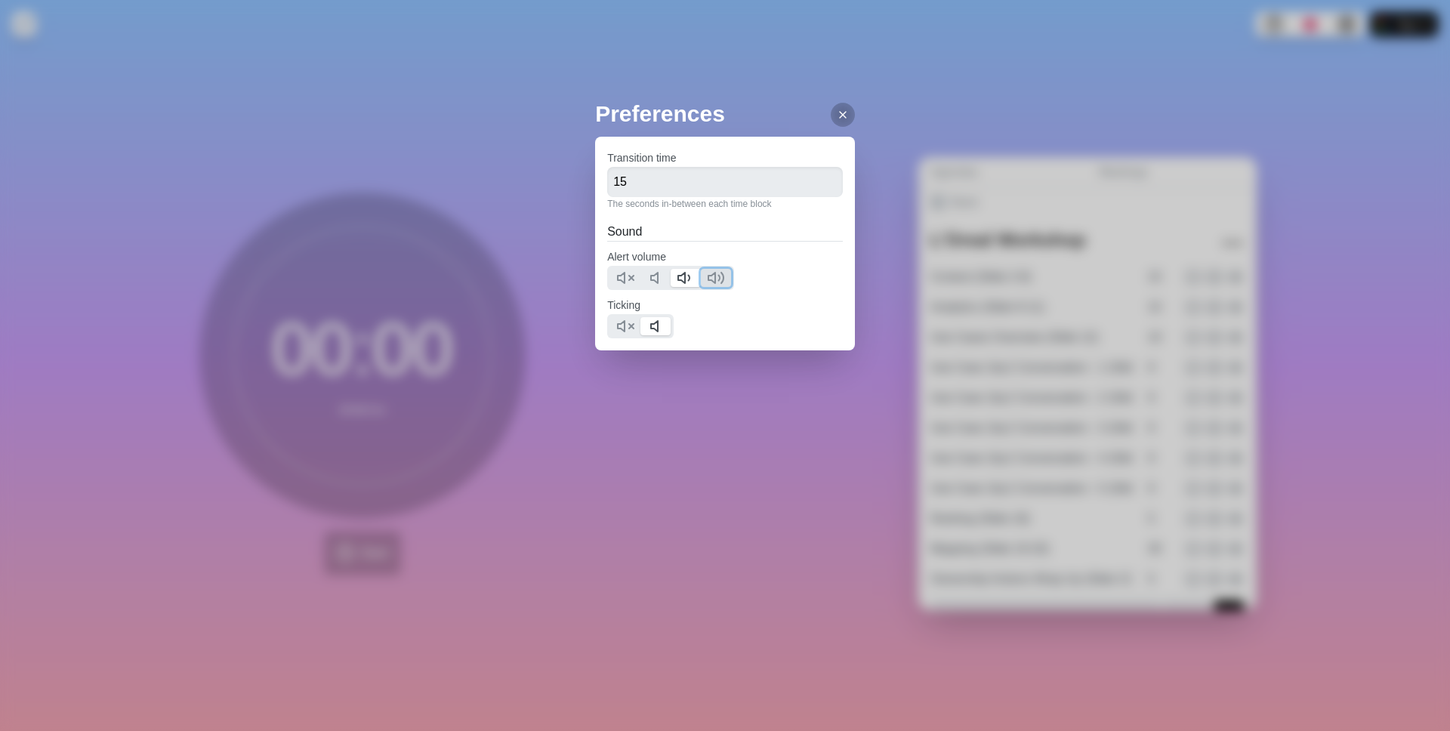
click at [723, 275] on icon at bounding box center [721, 278] width 5 height 11
click at [634, 328] on icon at bounding box center [625, 326] width 18 height 18
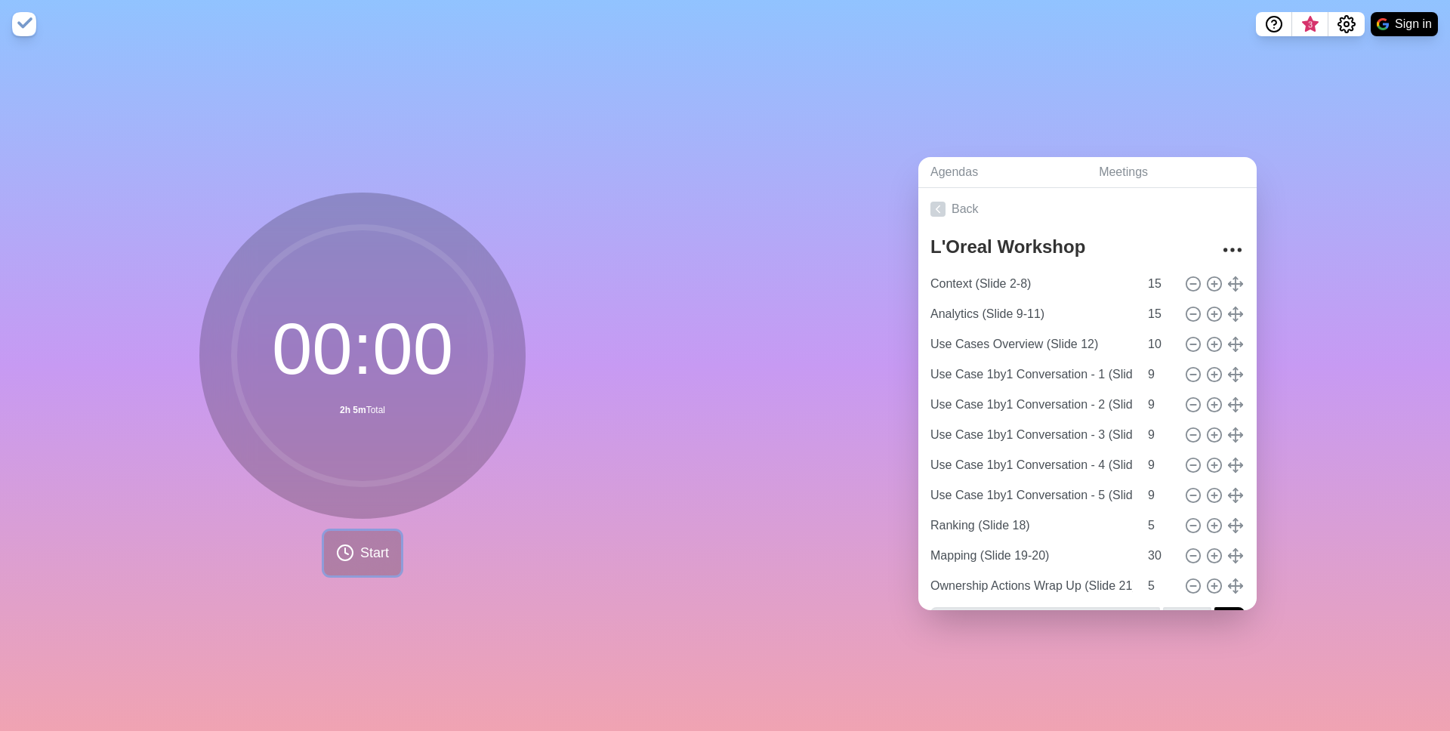
click at [338, 551] on circle at bounding box center [345, 552] width 15 height 15
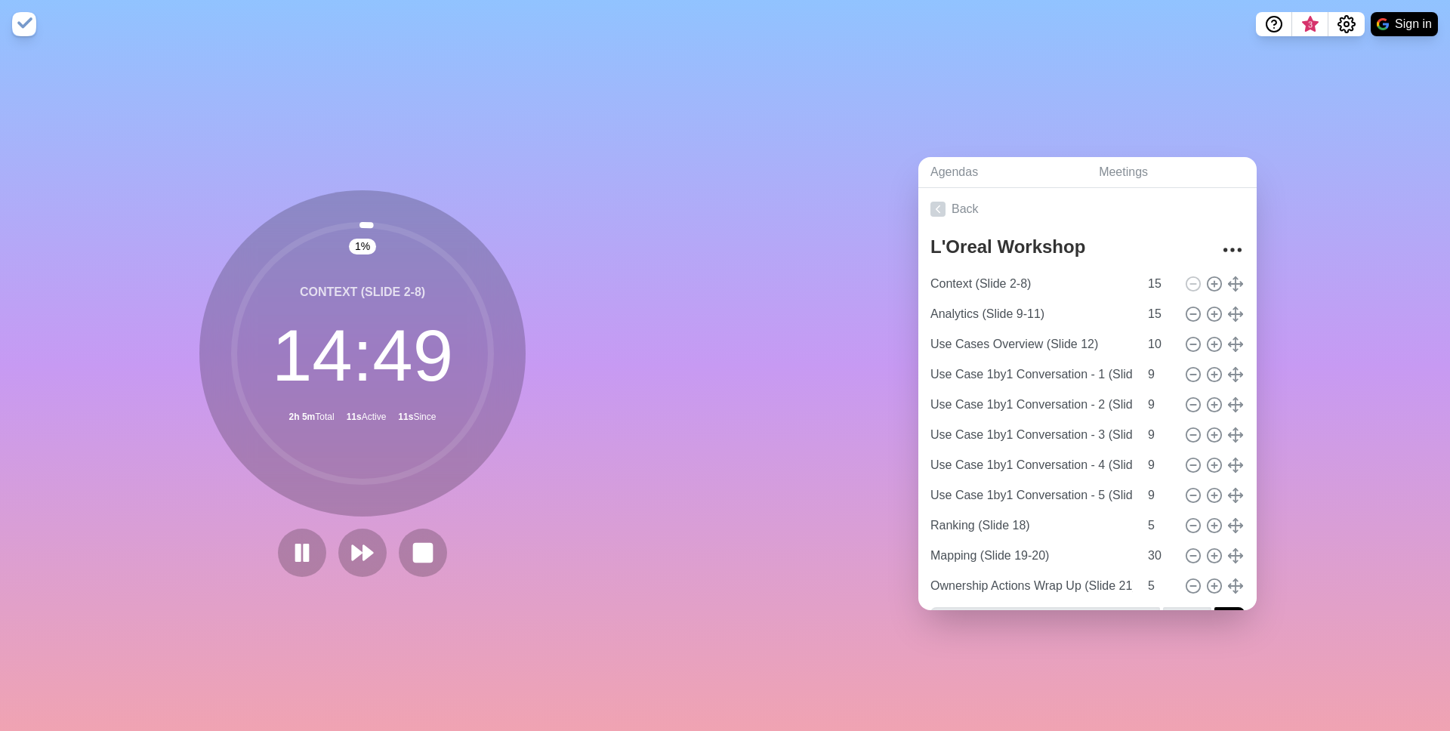
drag, startPoint x: 393, startPoint y: 228, endPoint x: 478, endPoint y: 362, distance: 158.6
click at [478, 362] on g at bounding box center [362, 353] width 257 height 257
click at [491, 370] on circle at bounding box center [362, 353] width 257 height 257
click at [339, 483] on icon at bounding box center [362, 353] width 302 height 302
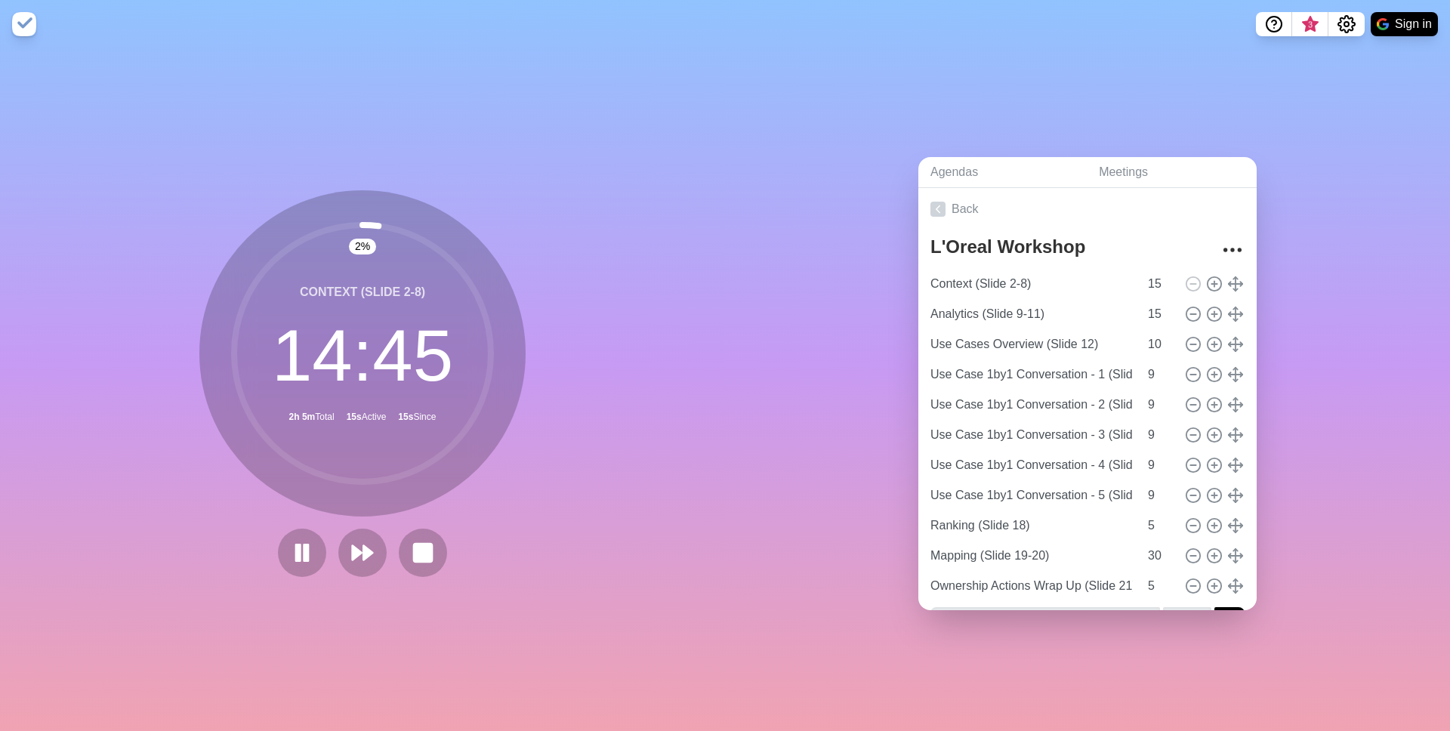
click at [339, 483] on icon at bounding box center [362, 353] width 302 height 302
drag, startPoint x: 378, startPoint y: 224, endPoint x: 483, endPoint y: 378, distance: 186.4
click at [483, 378] on circle at bounding box center [362, 353] width 257 height 257
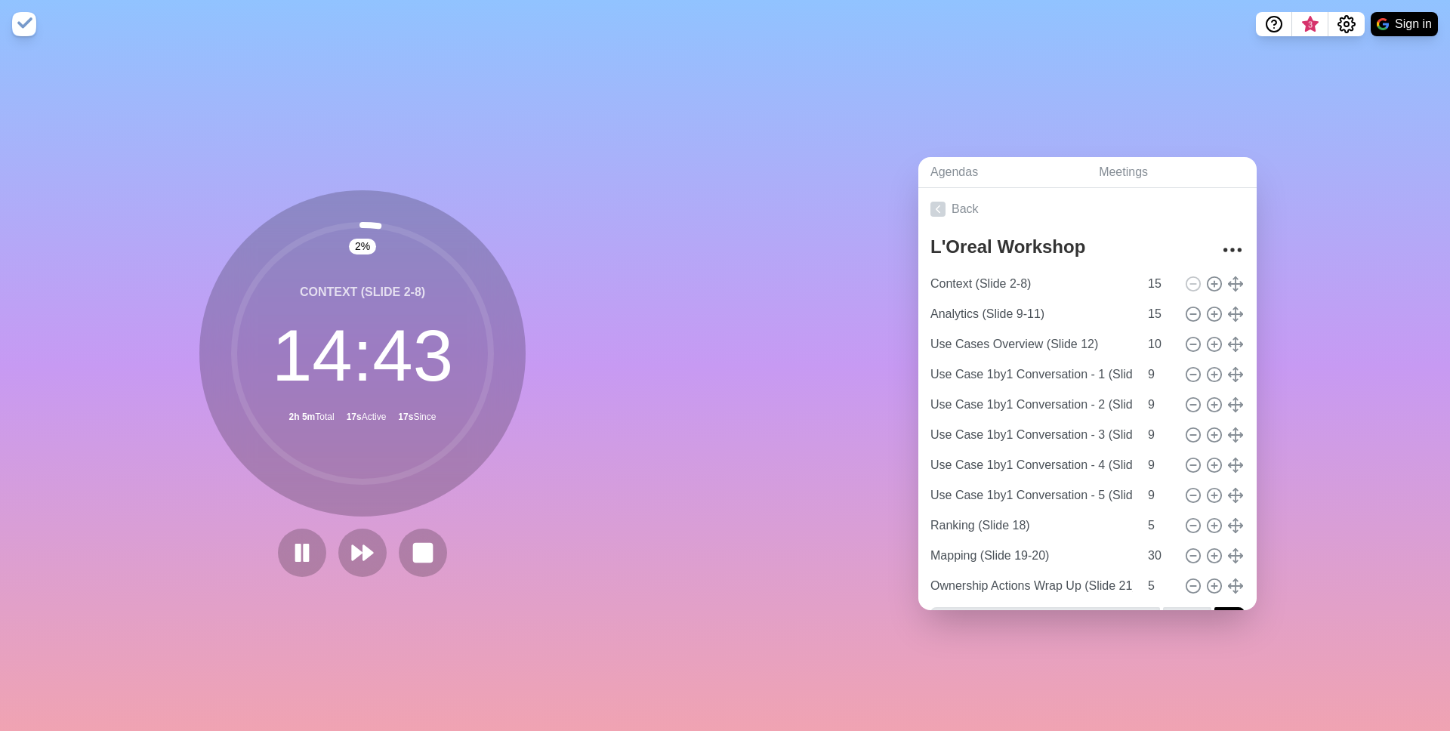
click at [495, 367] on icon at bounding box center [362, 353] width 302 height 302
click at [490, 368] on circle at bounding box center [362, 353] width 257 height 257
click at [288, 551] on button at bounding box center [301, 552] width 51 height 51
click at [1337, 26] on icon "Settings" at bounding box center [1346, 24] width 18 height 18
click at [1313, 51] on p "Preferences" at bounding box center [1297, 57] width 65 height 18
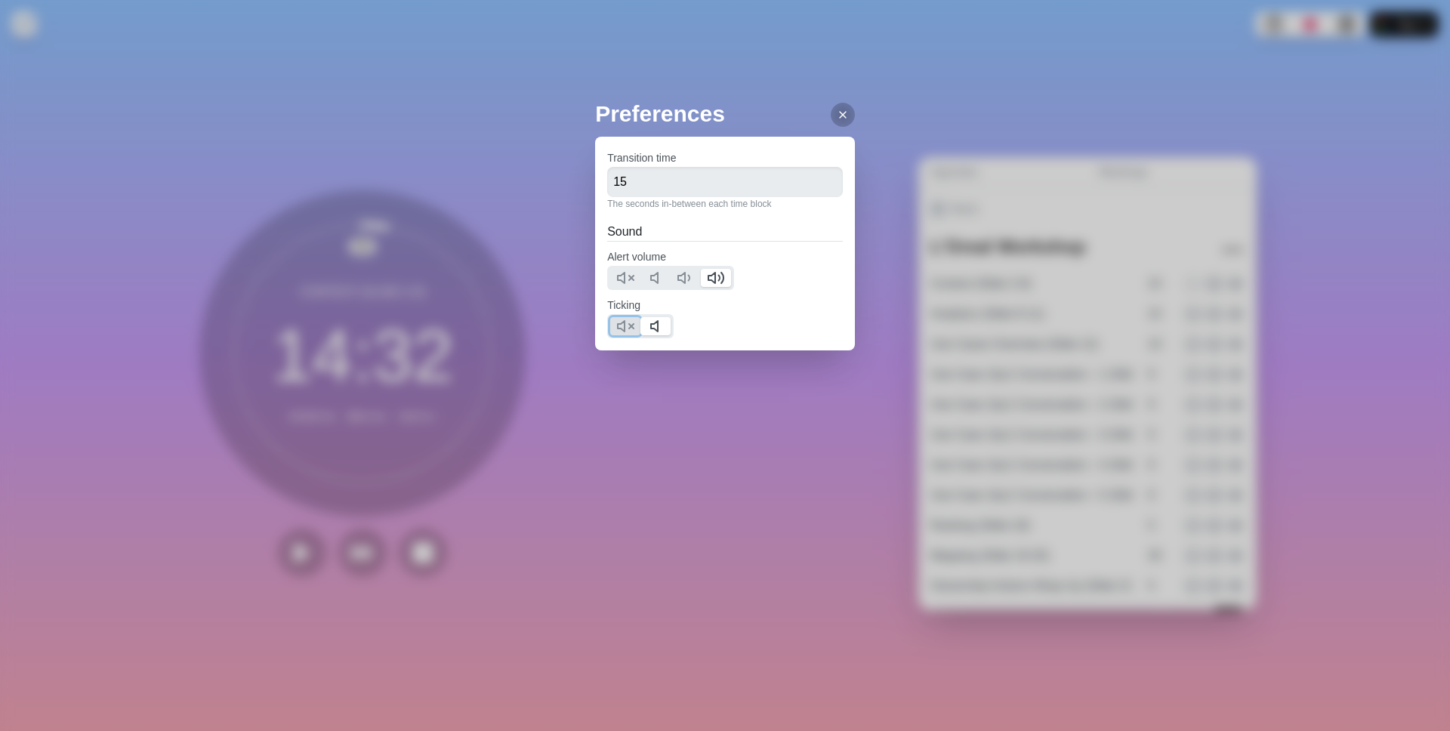
click at [625, 329] on polygon at bounding box center [621, 326] width 7 height 11
click at [837, 116] on icon at bounding box center [843, 115] width 12 height 12
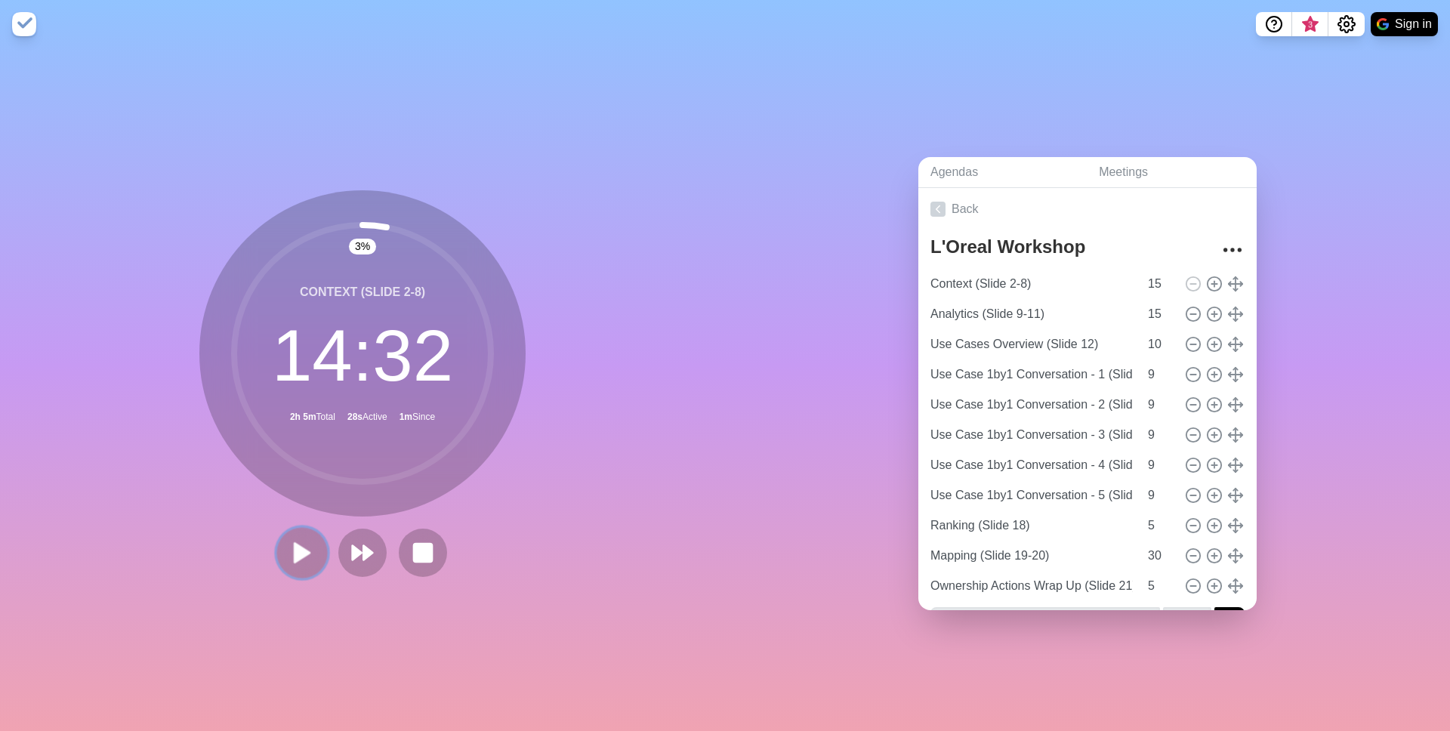
click at [298, 552] on polygon at bounding box center [302, 552] width 15 height 19
click at [310, 560] on icon at bounding box center [302, 553] width 26 height 26
click at [1069, 520] on input "Ranking (Slide 18)" at bounding box center [1031, 526] width 214 height 30
click at [1078, 522] on input "Ranking (Slide 18)" at bounding box center [1031, 526] width 214 height 30
click at [306, 559] on icon at bounding box center [302, 553] width 26 height 26
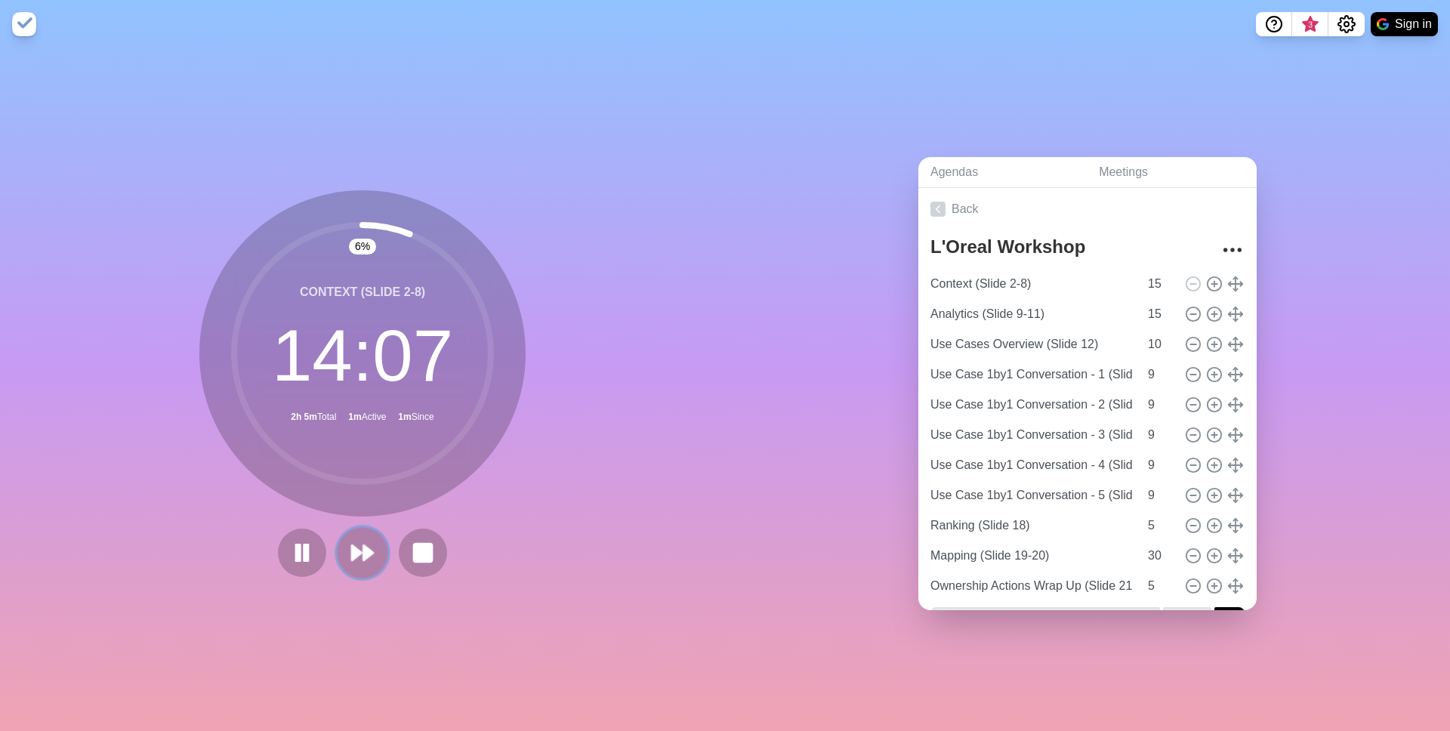
click at [351, 569] on button at bounding box center [362, 552] width 51 height 51
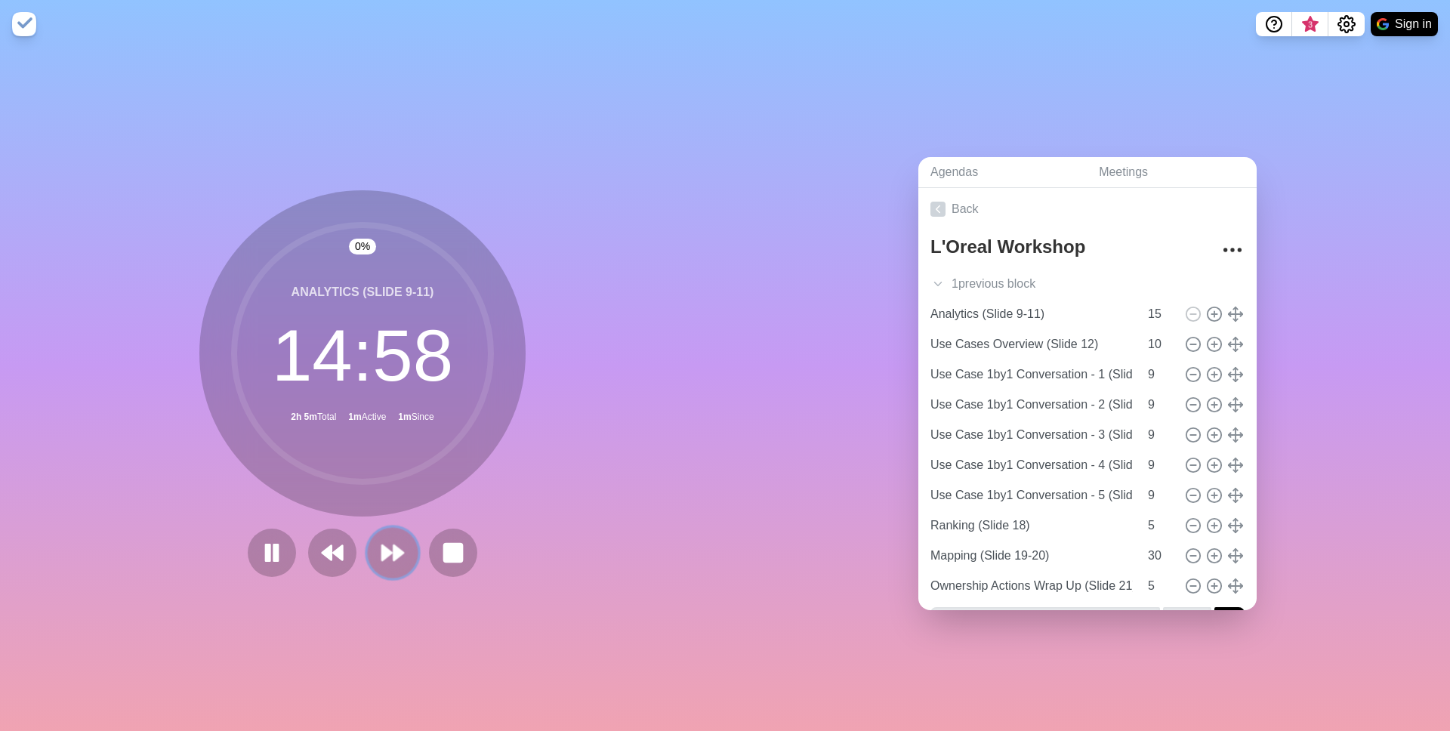
click at [380, 553] on icon at bounding box center [393, 553] width 26 height 26
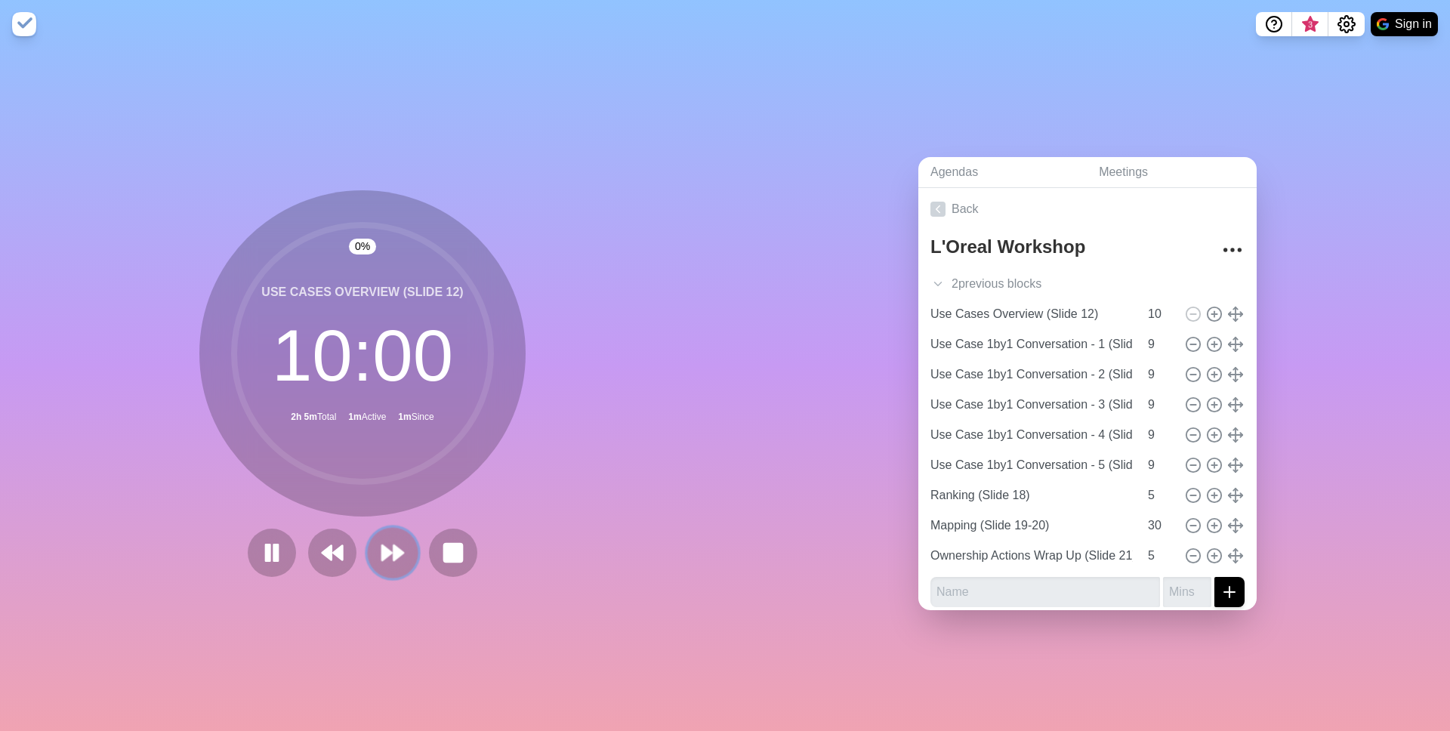
click at [380, 553] on icon at bounding box center [393, 553] width 26 height 26
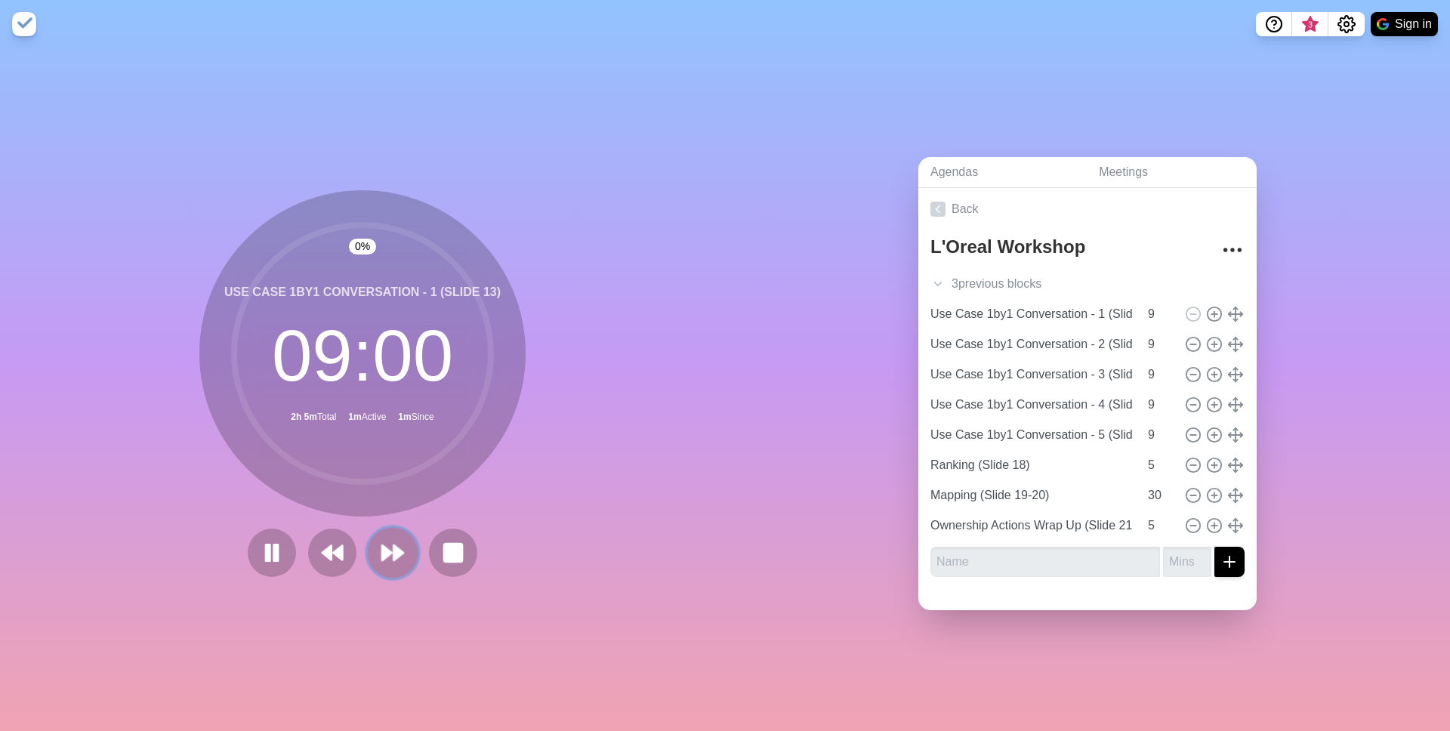
click at [380, 553] on icon at bounding box center [393, 553] width 26 height 26
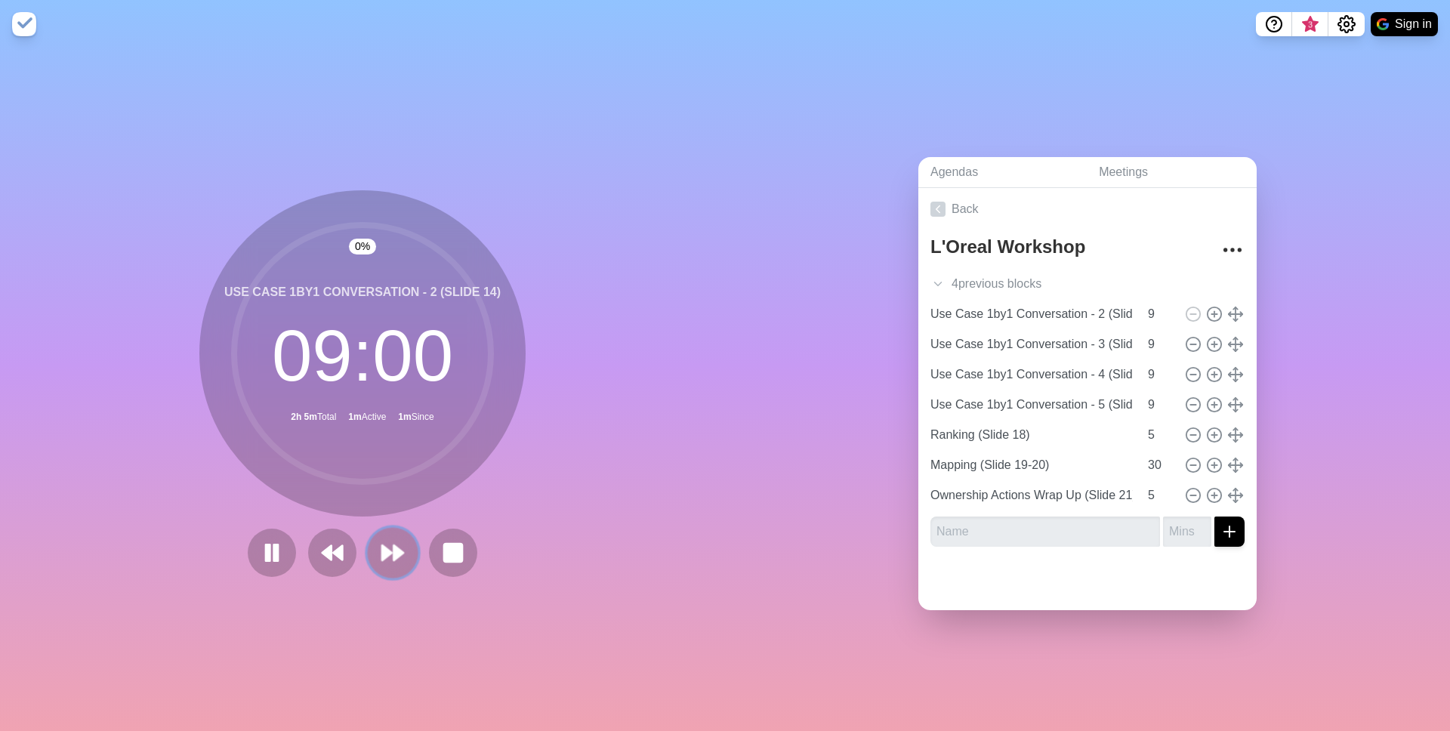
click at [380, 553] on icon at bounding box center [393, 553] width 26 height 26
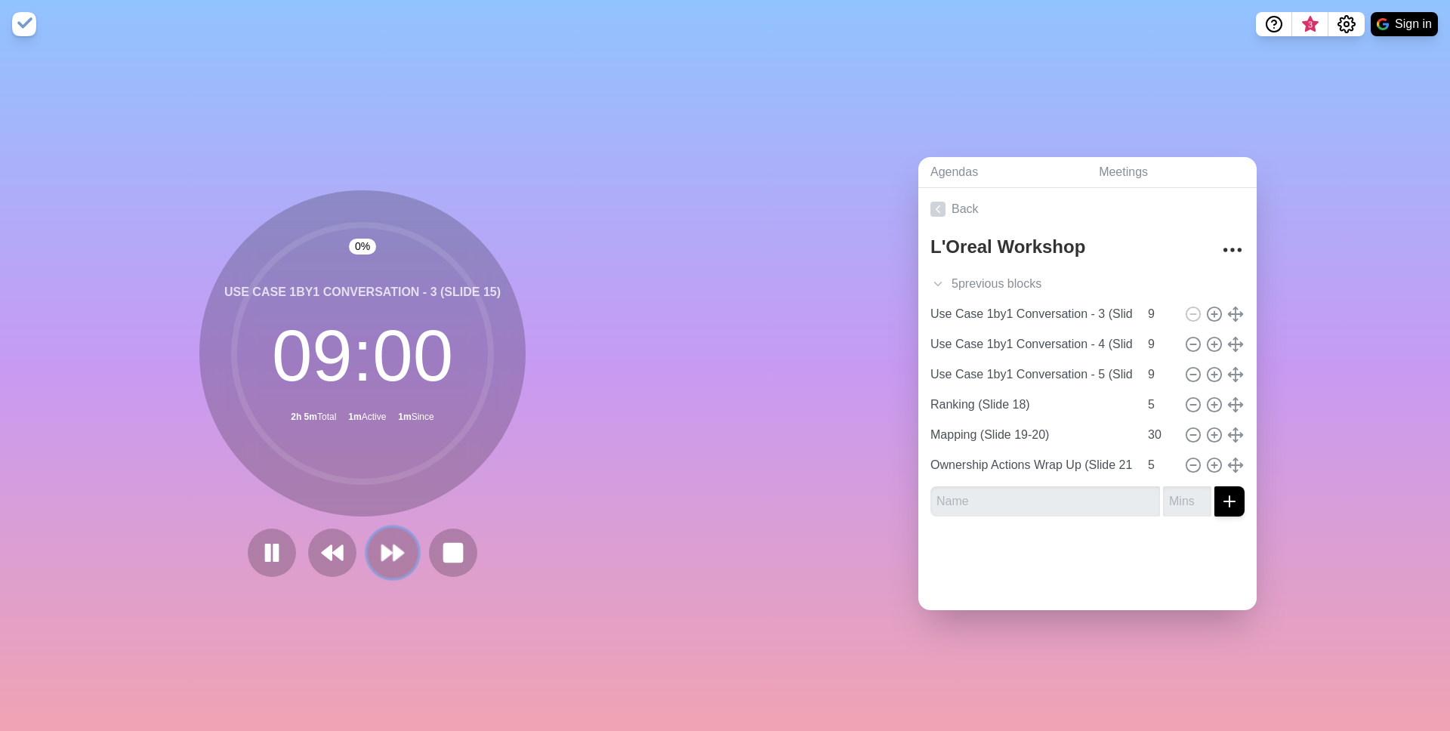
click at [380, 553] on icon at bounding box center [393, 553] width 26 height 26
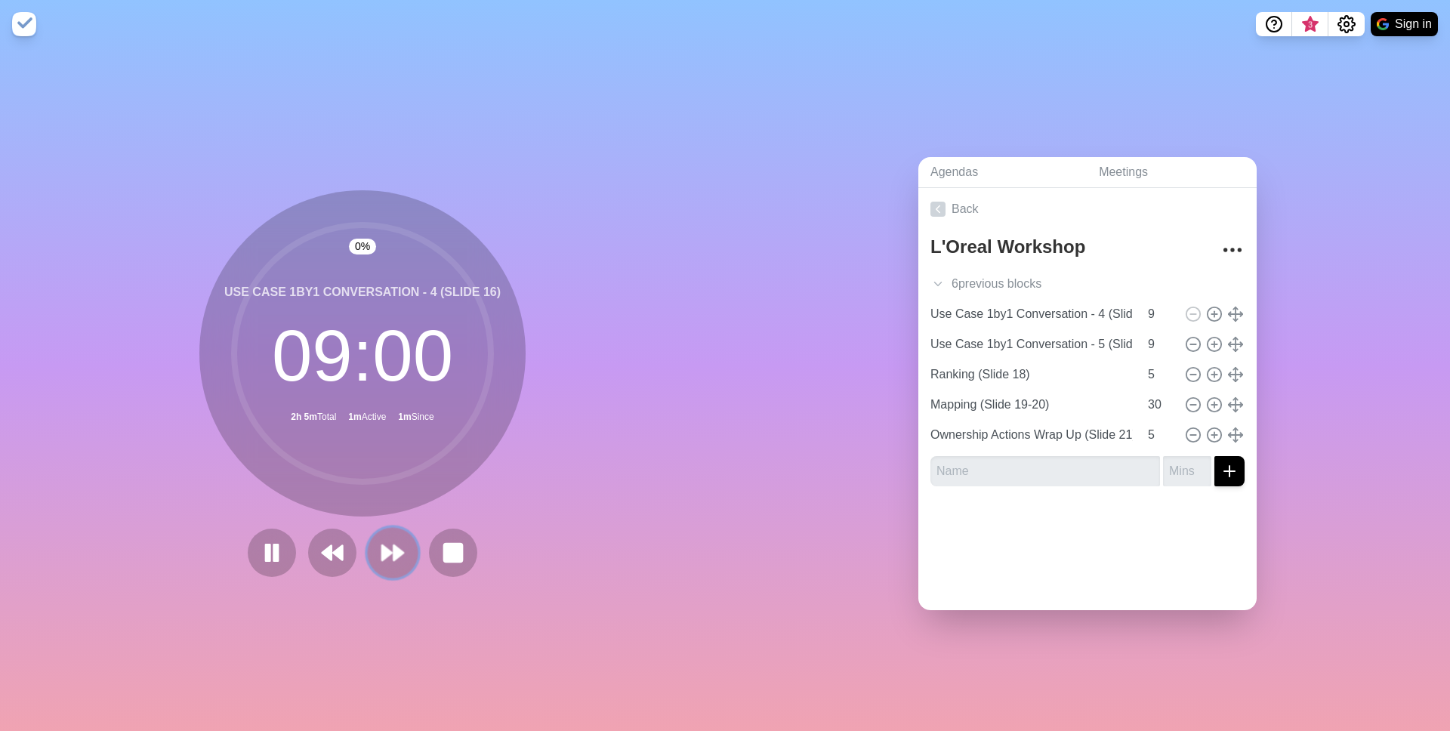
click at [380, 553] on icon at bounding box center [393, 553] width 26 height 26
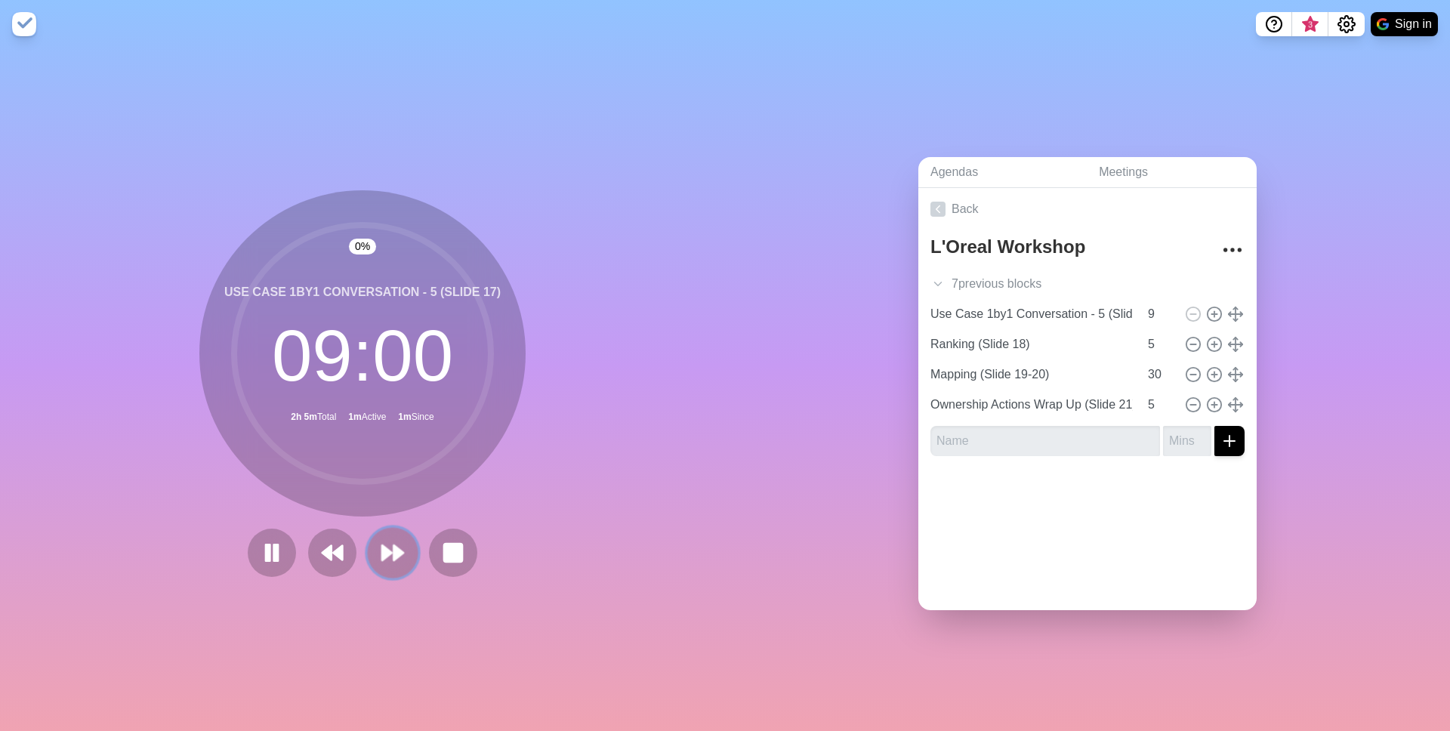
click at [380, 553] on icon at bounding box center [393, 553] width 26 height 26
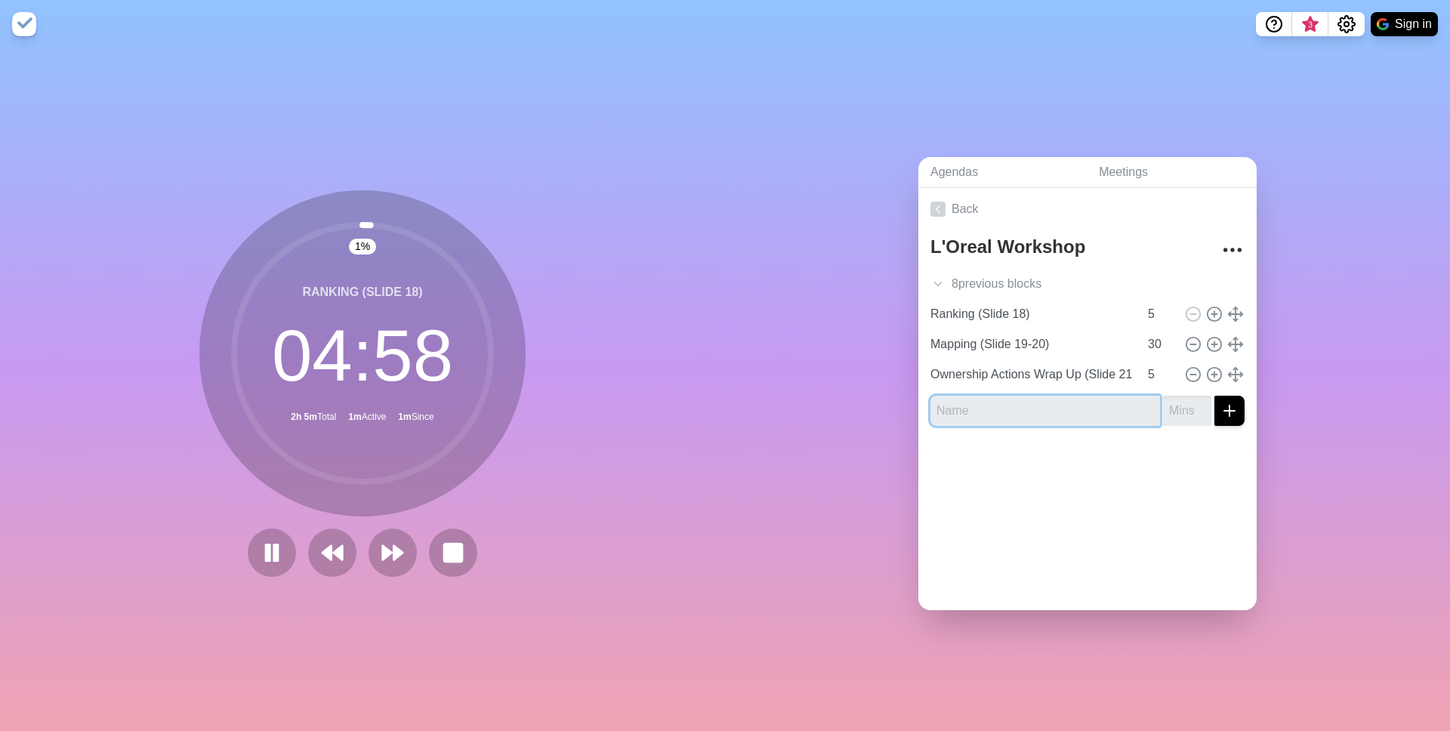
click at [930, 407] on input "text" at bounding box center [1045, 411] width 230 height 30
type input "r"
type input "Test"
click at [1195, 424] on input "number" at bounding box center [1187, 411] width 48 height 30
type input "1"
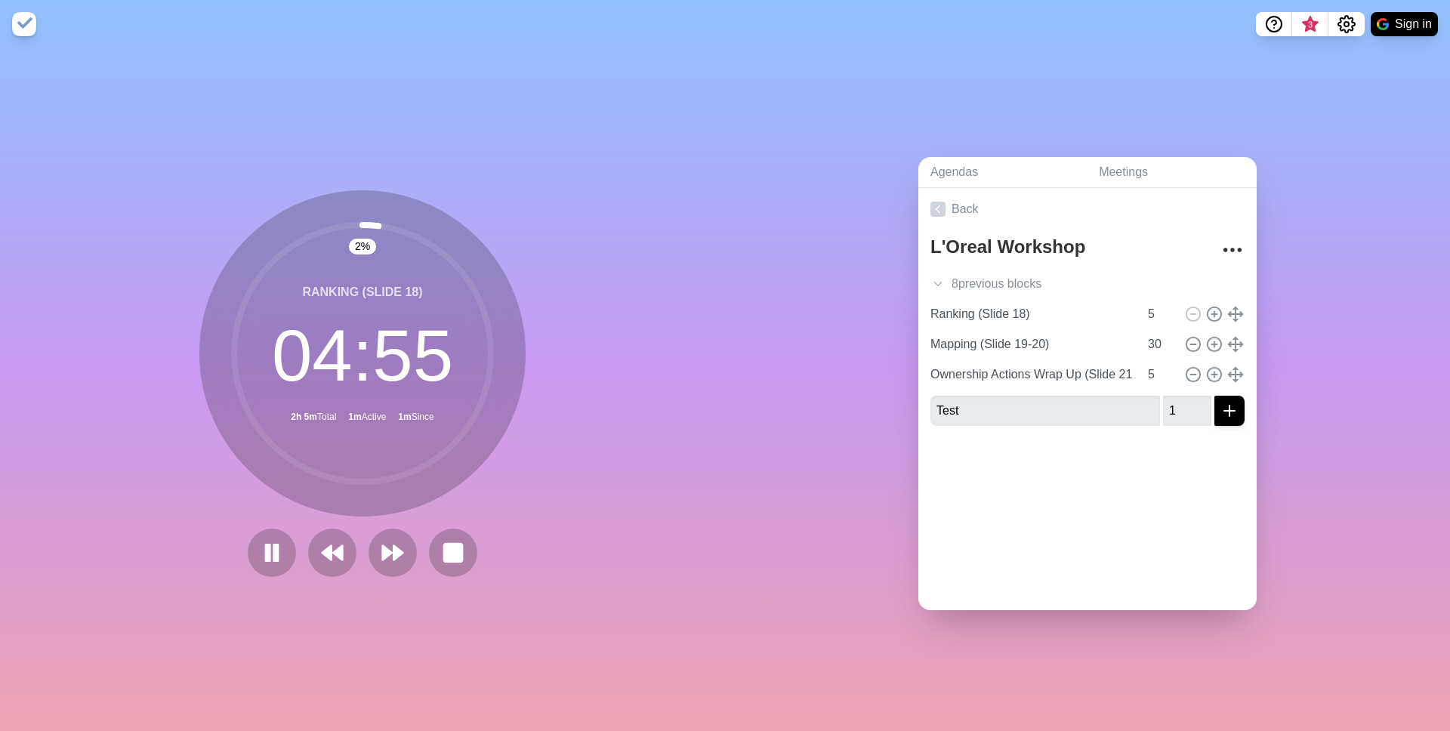
click at [1185, 438] on div at bounding box center [1087, 468] width 338 height 60
click at [939, 286] on icon at bounding box center [937, 283] width 15 height 15
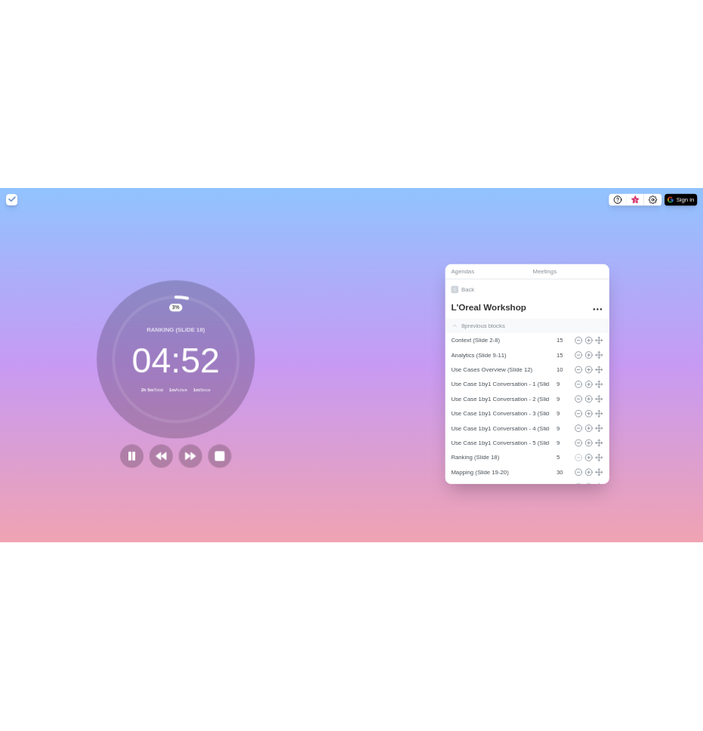
scroll to position [69, 0]
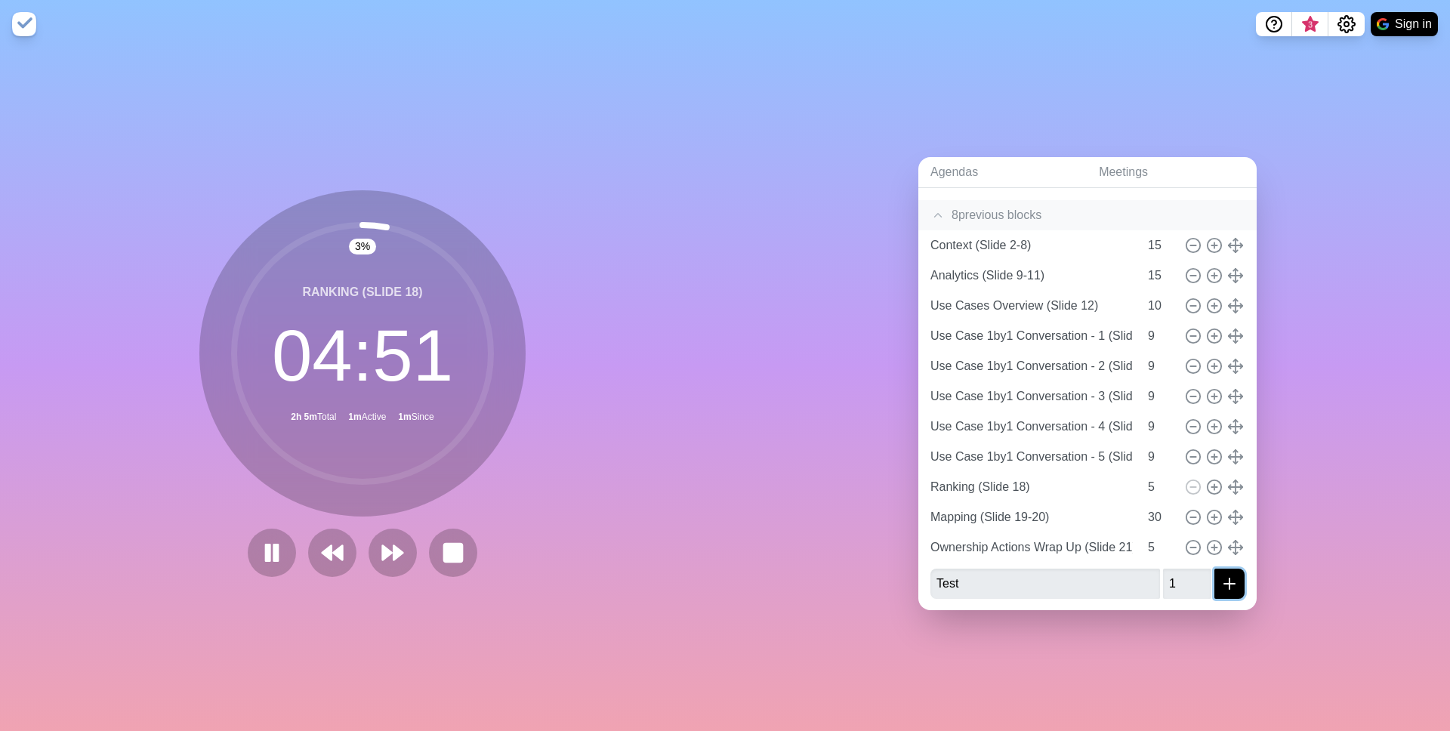
click at [1239, 590] on button "submit" at bounding box center [1229, 584] width 30 height 30
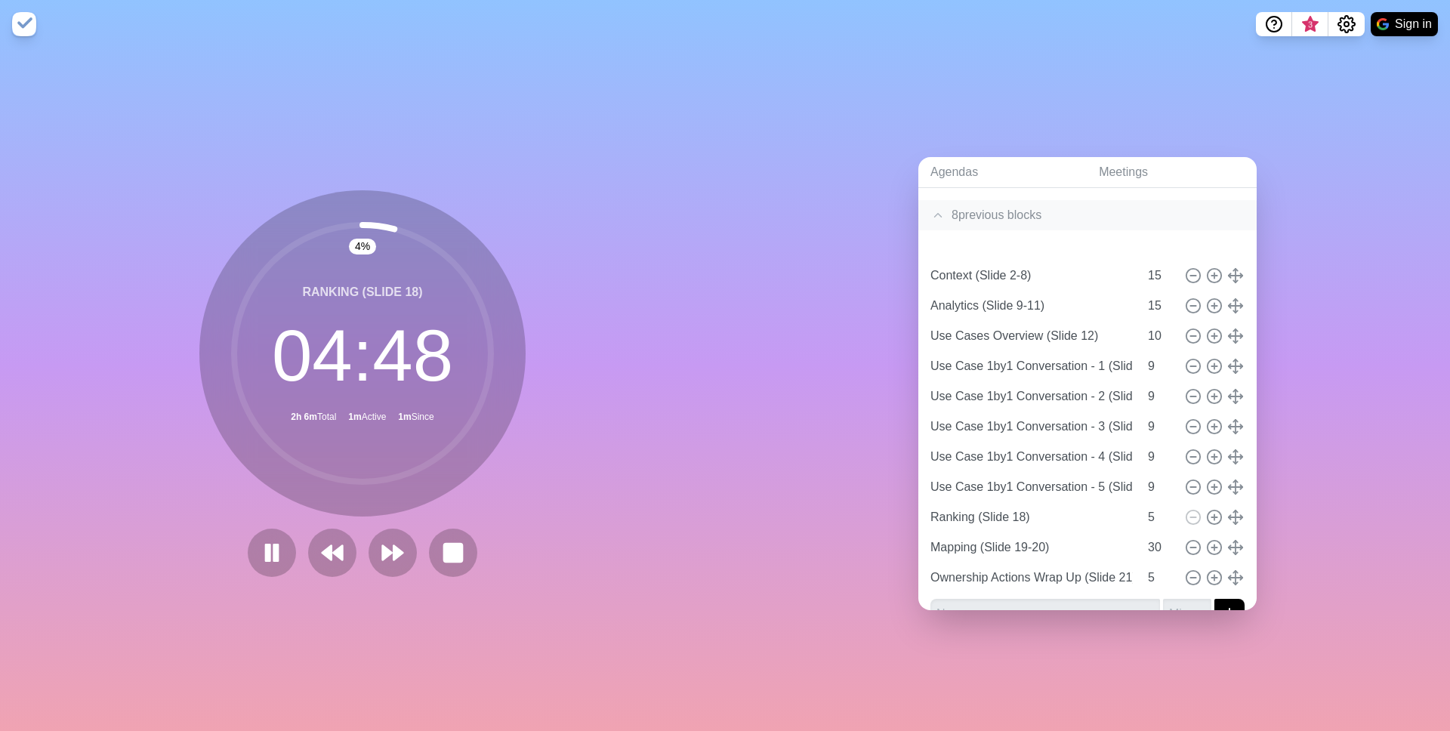
type input "Test"
type input "1"
type input "Context (Slide 2-8)"
type input "Analytics (Slide 9-11)"
type input "15"
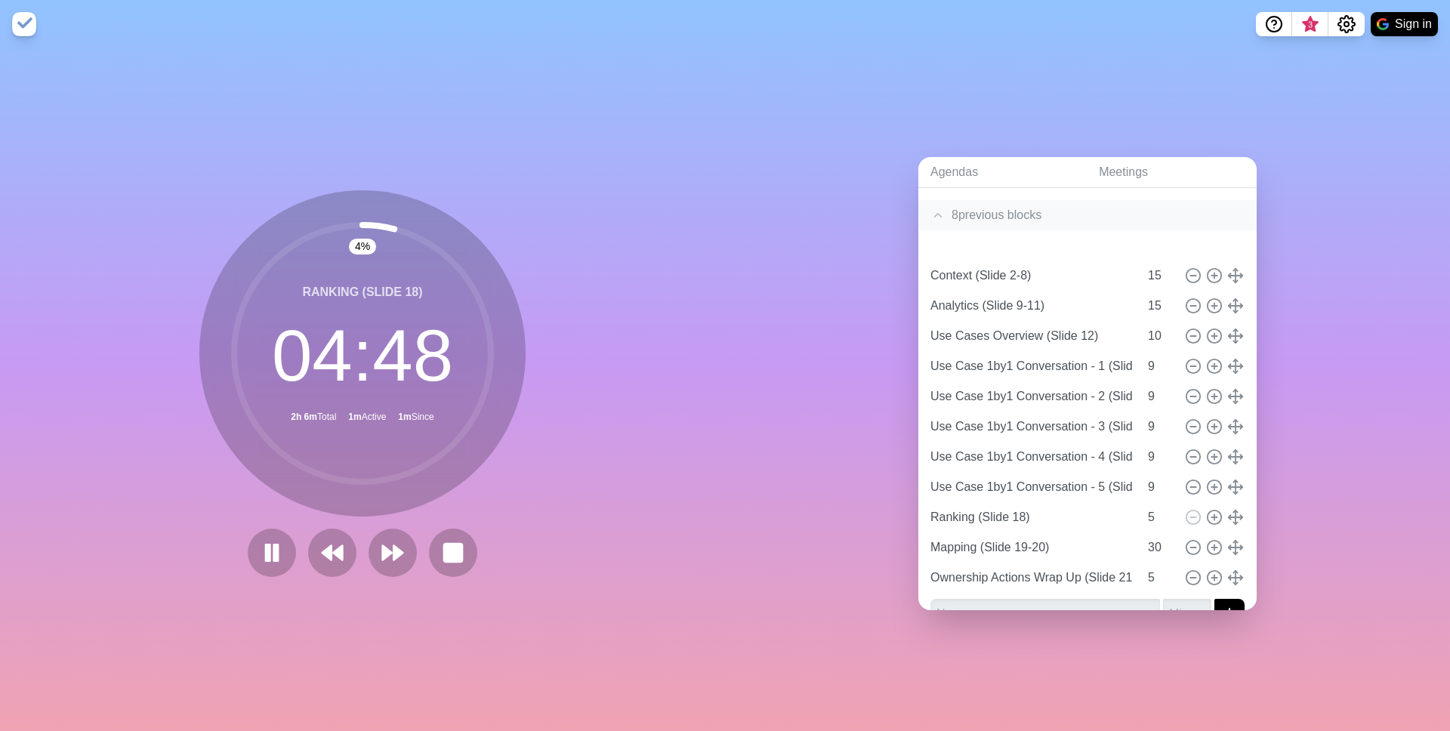
type input "Use Cases Overview (Slide 12)"
type input "10"
type input "Use Case 1by1 Conversation - 1 (Slide 13)"
type input "Use Case 1by1 Conversation - 2 (Slide 14)"
type input "Use Case 1by1 Conversation - 3 (Slide 15)"
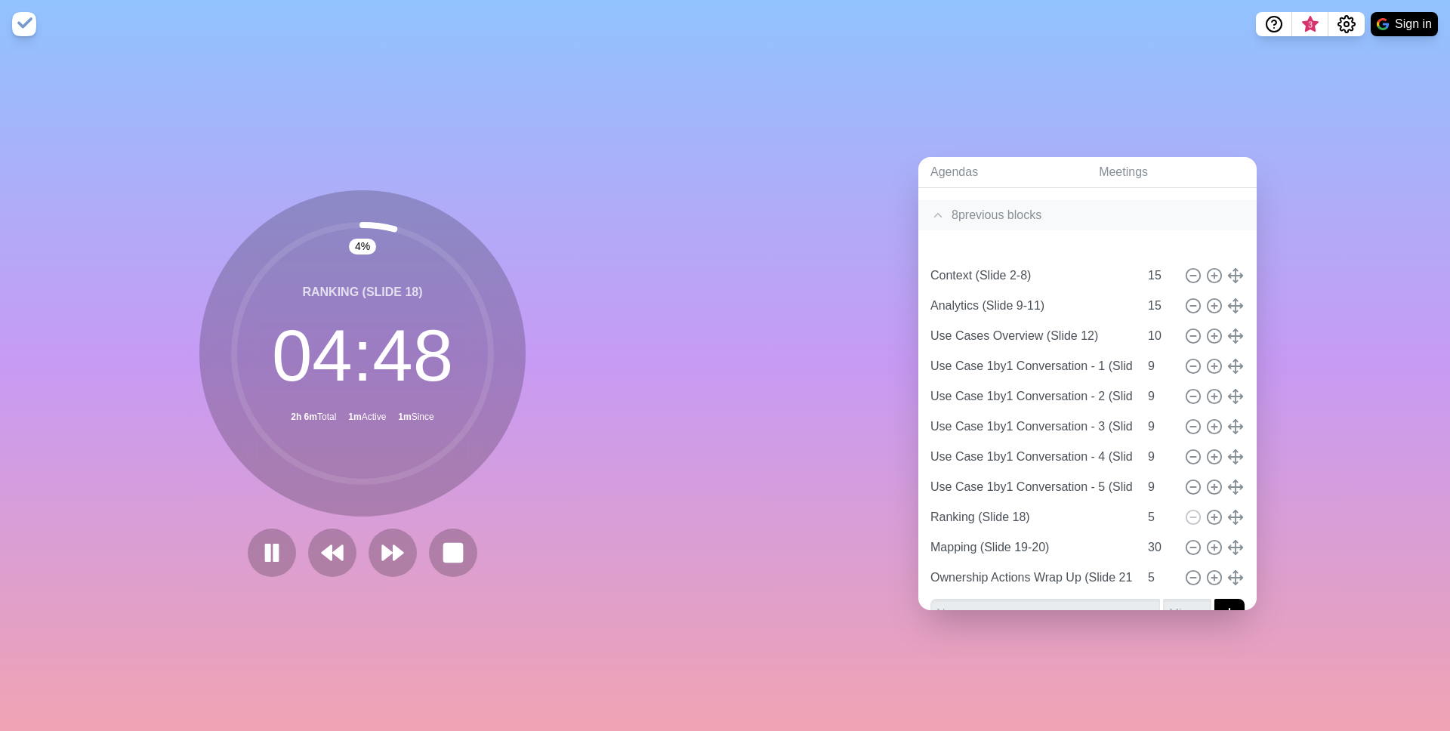
type input "Use Case 1by1 Conversation - 4 (Slide 16)"
type input "Use Case 1by1 Conversation - 5 (Slide 17)"
type input "9"
type input "Ranking (Slide 18)"
type input "5"
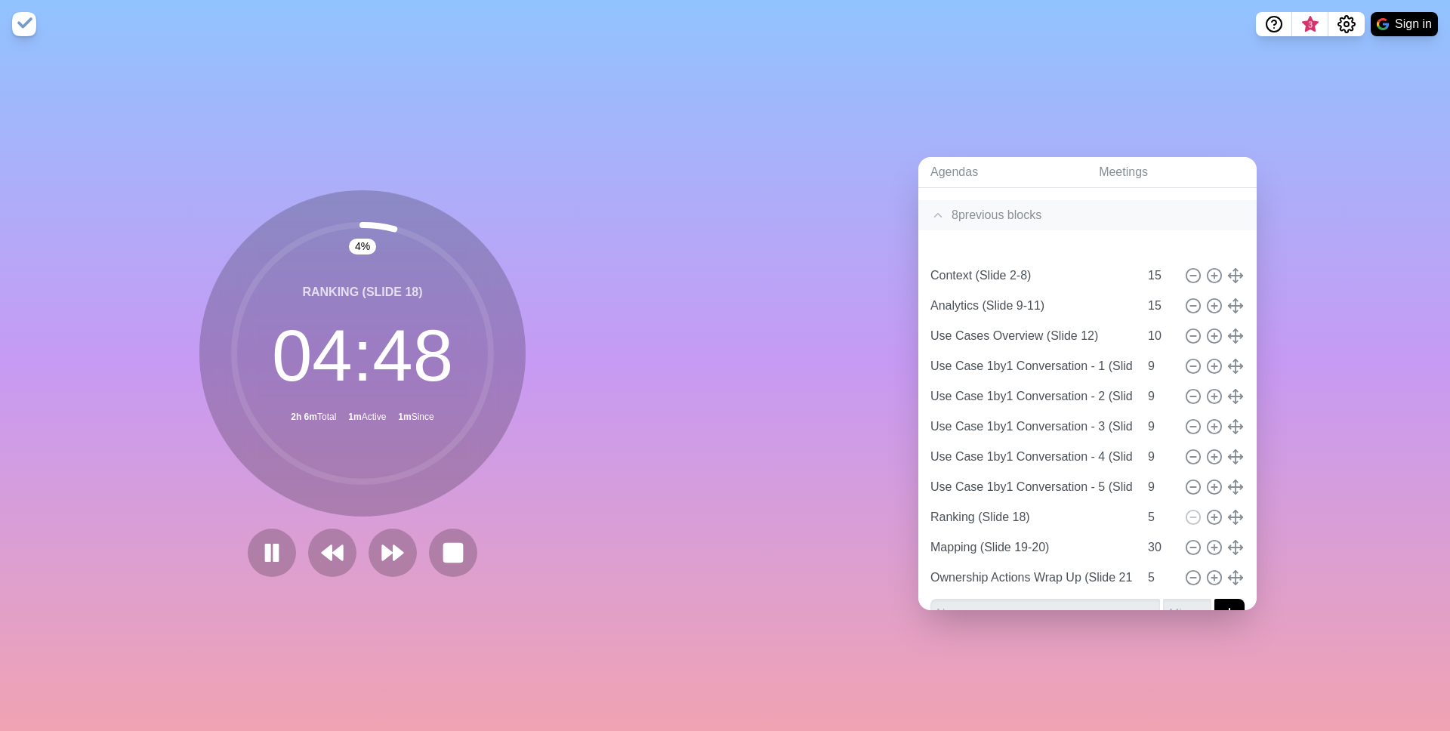
type input "Mapping (Slide 19-20)"
type input "30"
type input "Ownership Actions Wrap Up (Slide 21)"
type input "5"
click at [1053, 236] on input "Test" at bounding box center [1031, 245] width 214 height 30
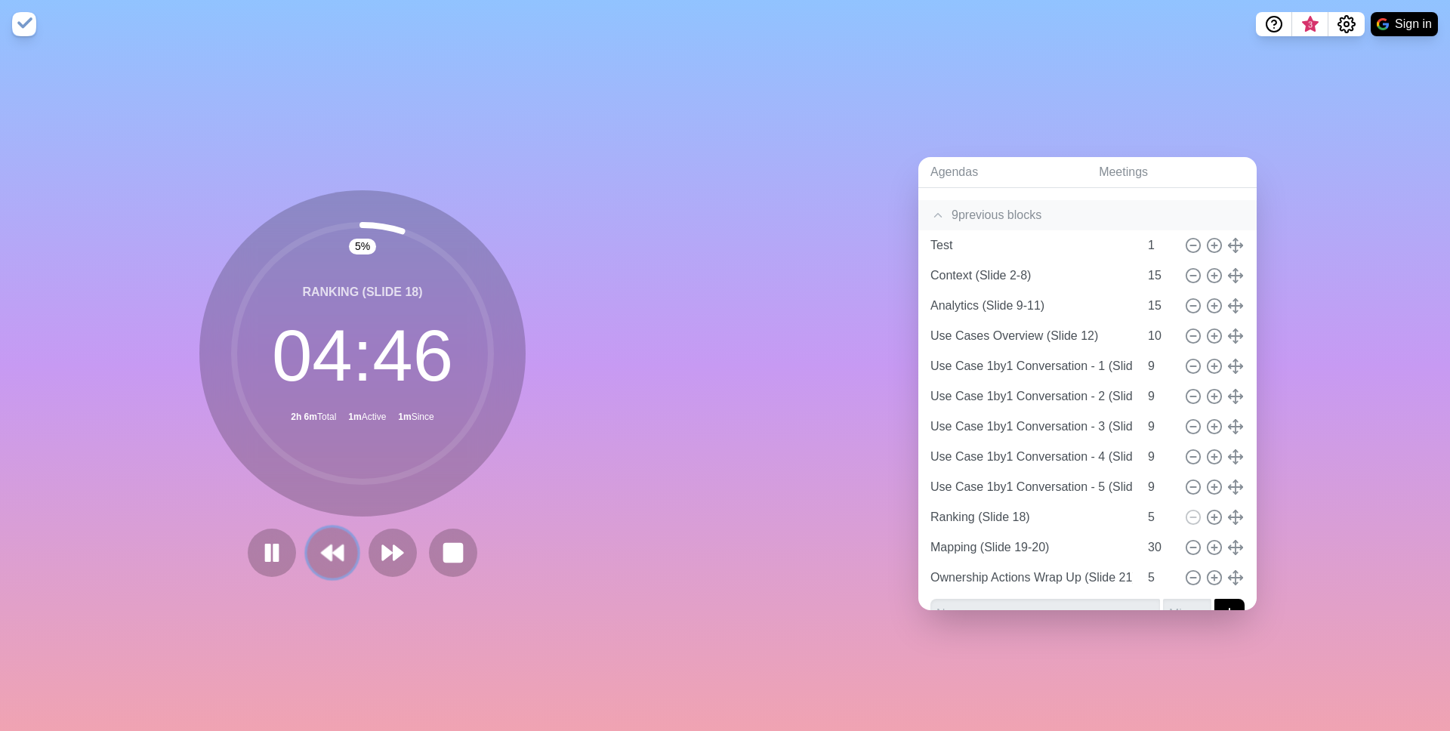
click at [325, 560] on icon at bounding box center [332, 553] width 26 height 26
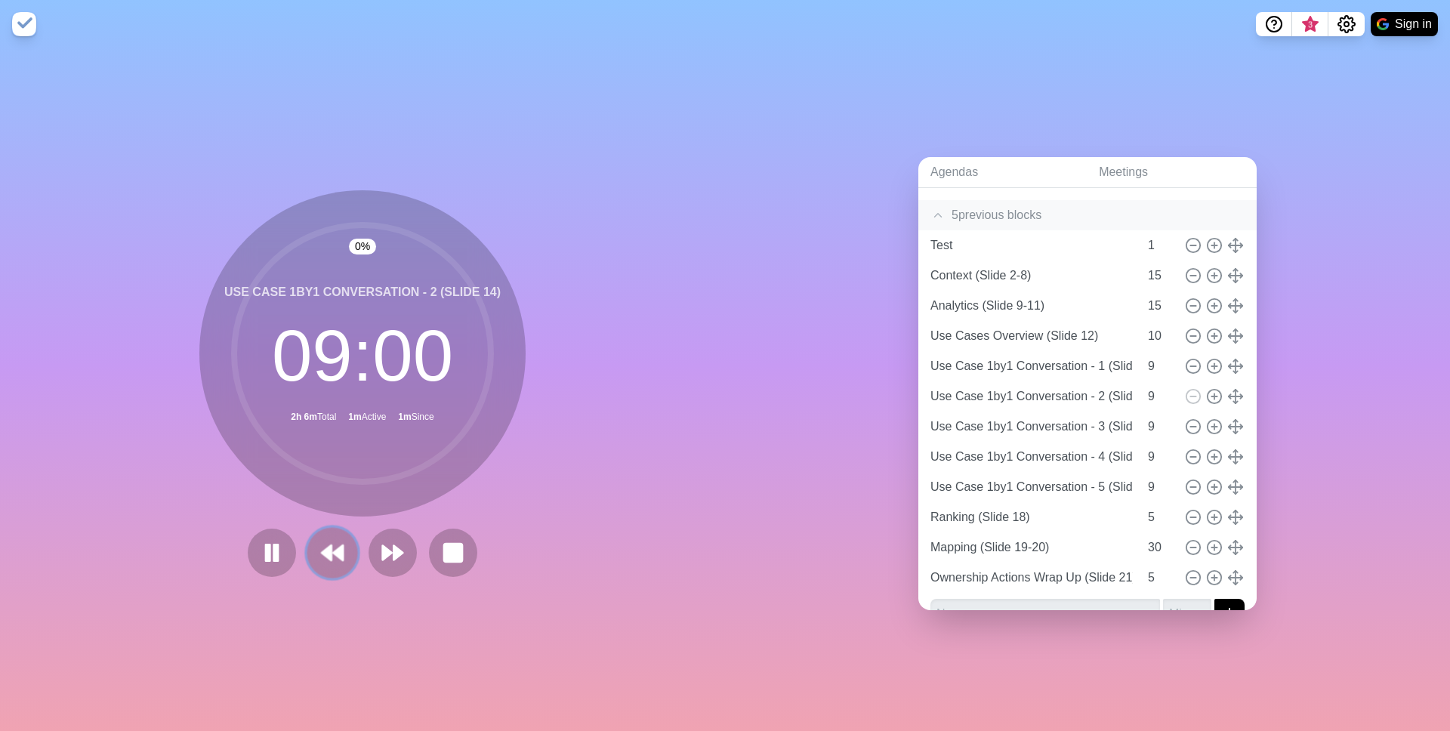
click at [325, 560] on icon at bounding box center [332, 553] width 26 height 26
click at [382, 557] on polygon at bounding box center [387, 552] width 10 height 15
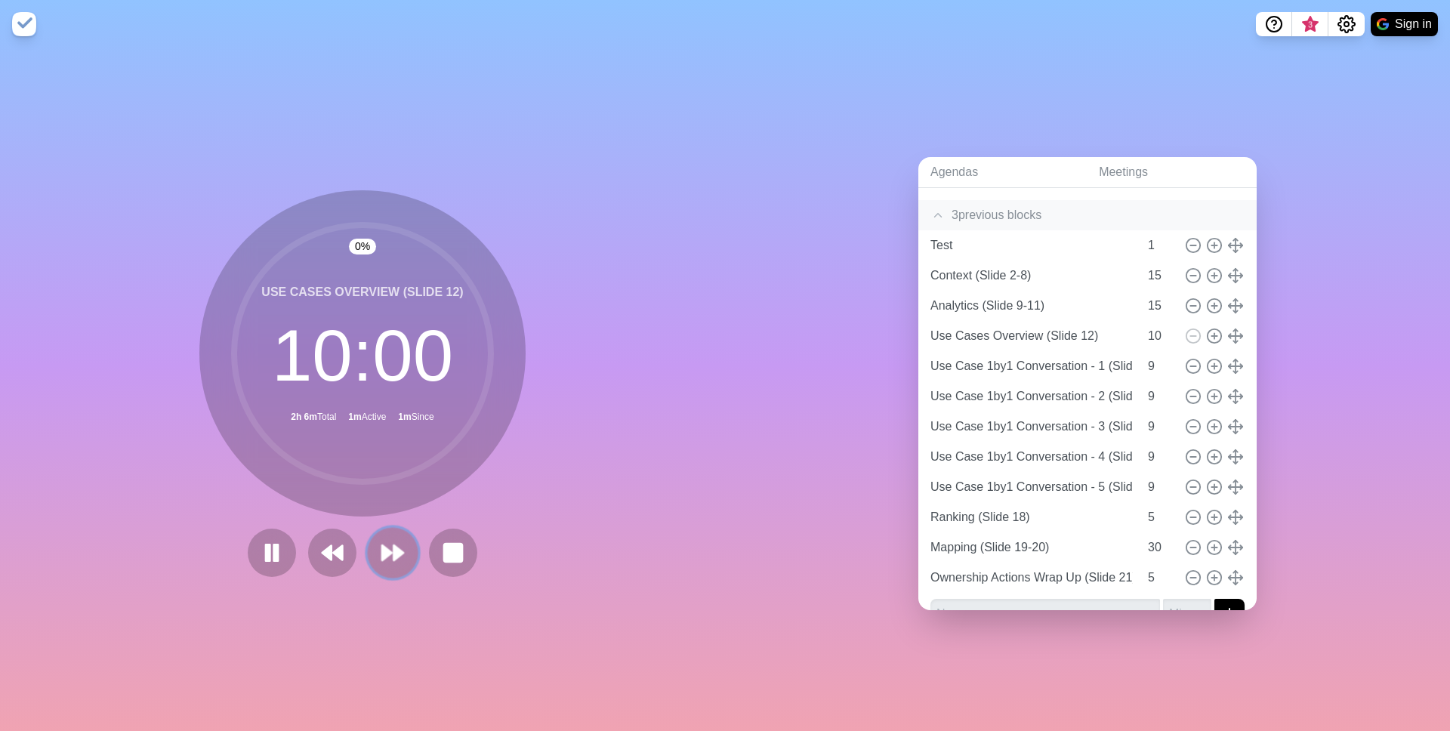
click at [382, 557] on polygon at bounding box center [387, 552] width 10 height 15
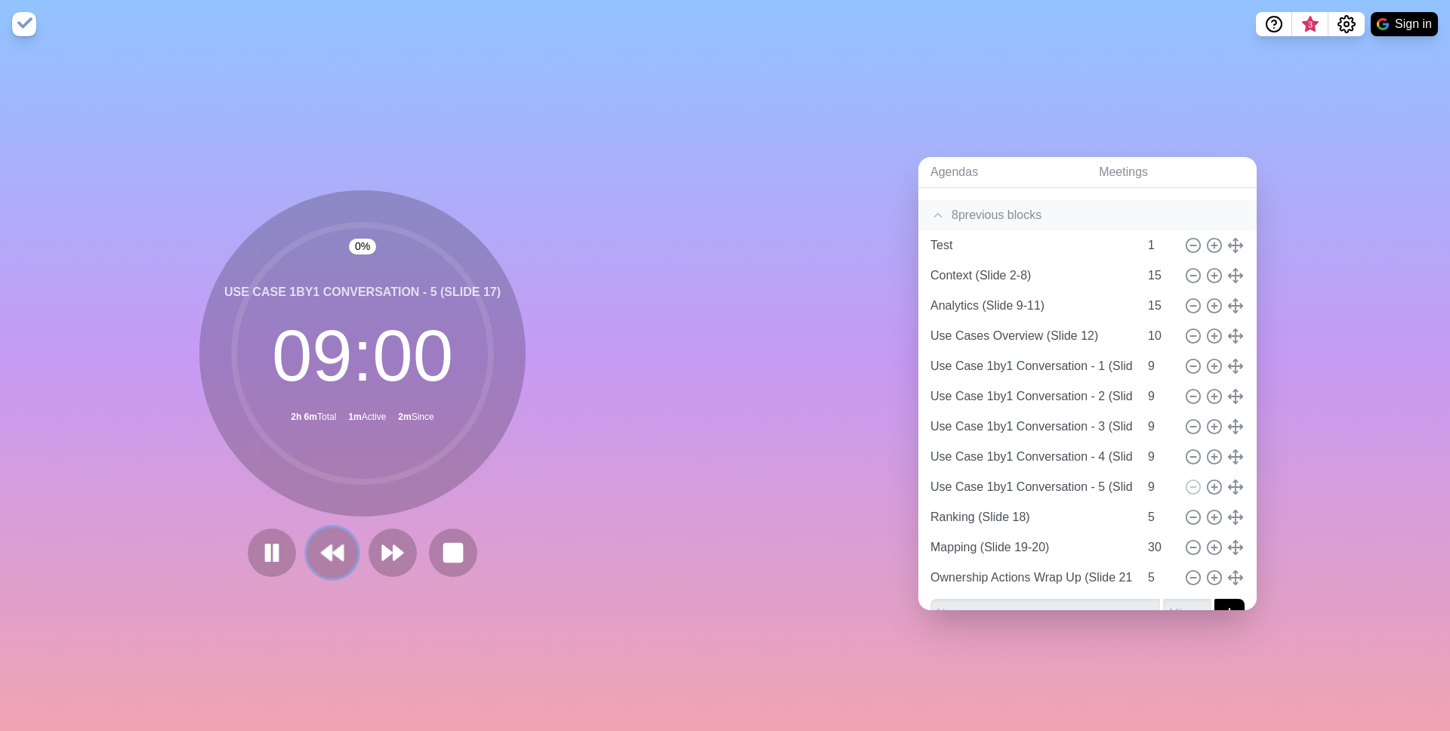
click at [353, 556] on button at bounding box center [332, 552] width 51 height 51
click at [338, 556] on polygon at bounding box center [338, 552] width 10 height 15
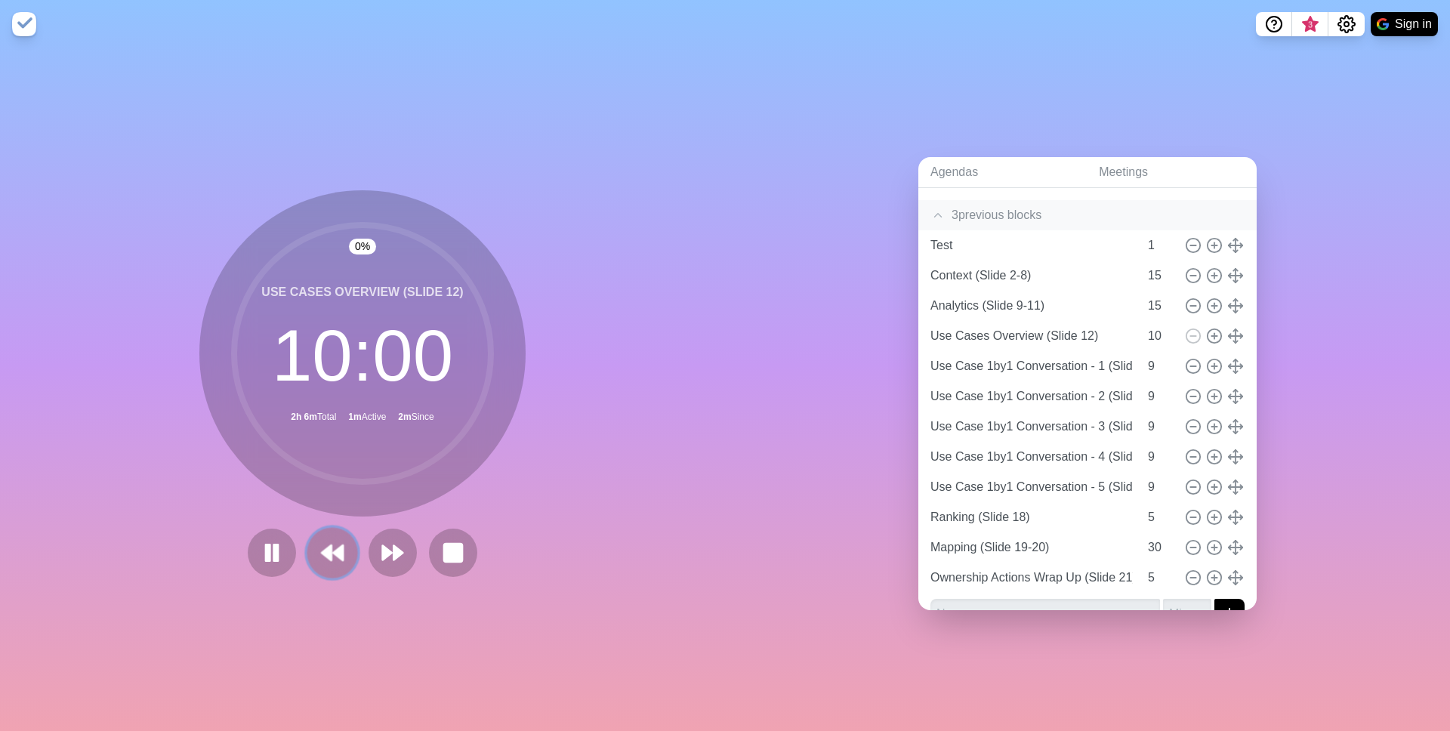
click at [338, 556] on polygon at bounding box center [338, 552] width 10 height 15
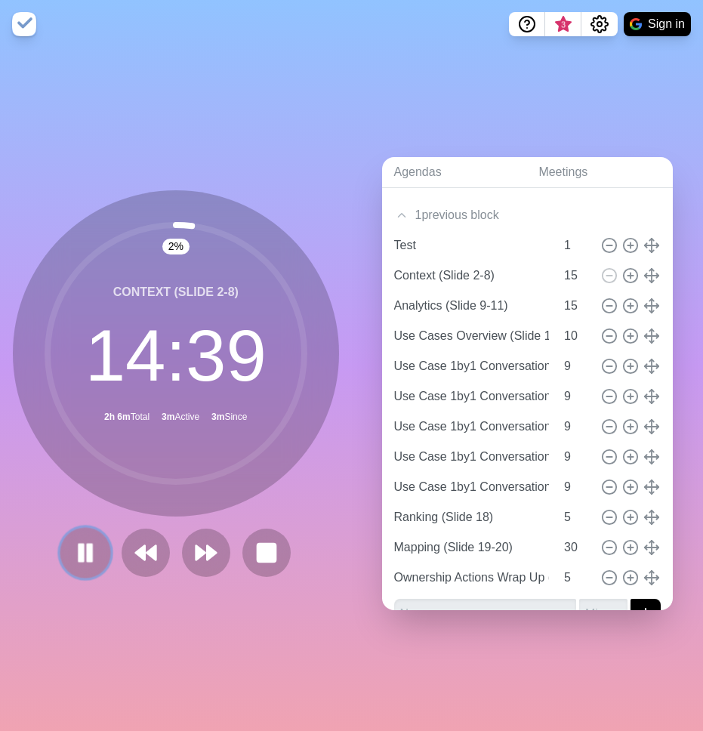
click at [80, 563] on icon at bounding box center [85, 553] width 26 height 26
click at [646, 28] on button "Sign in" at bounding box center [657, 24] width 67 height 24
